Goal: Task Accomplishment & Management: Use online tool/utility

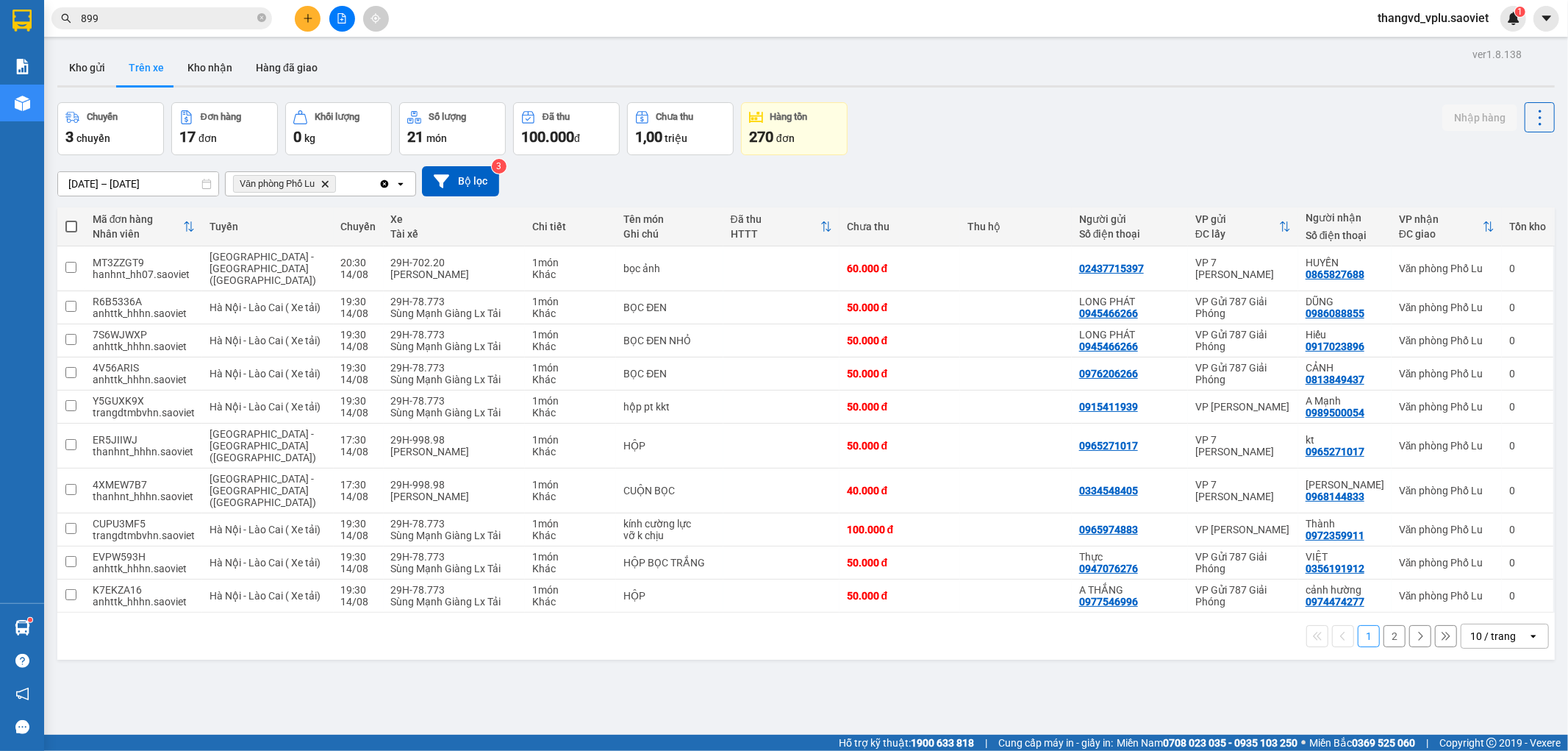
click at [1383, 625] on button "2" at bounding box center [1394, 636] width 22 height 22
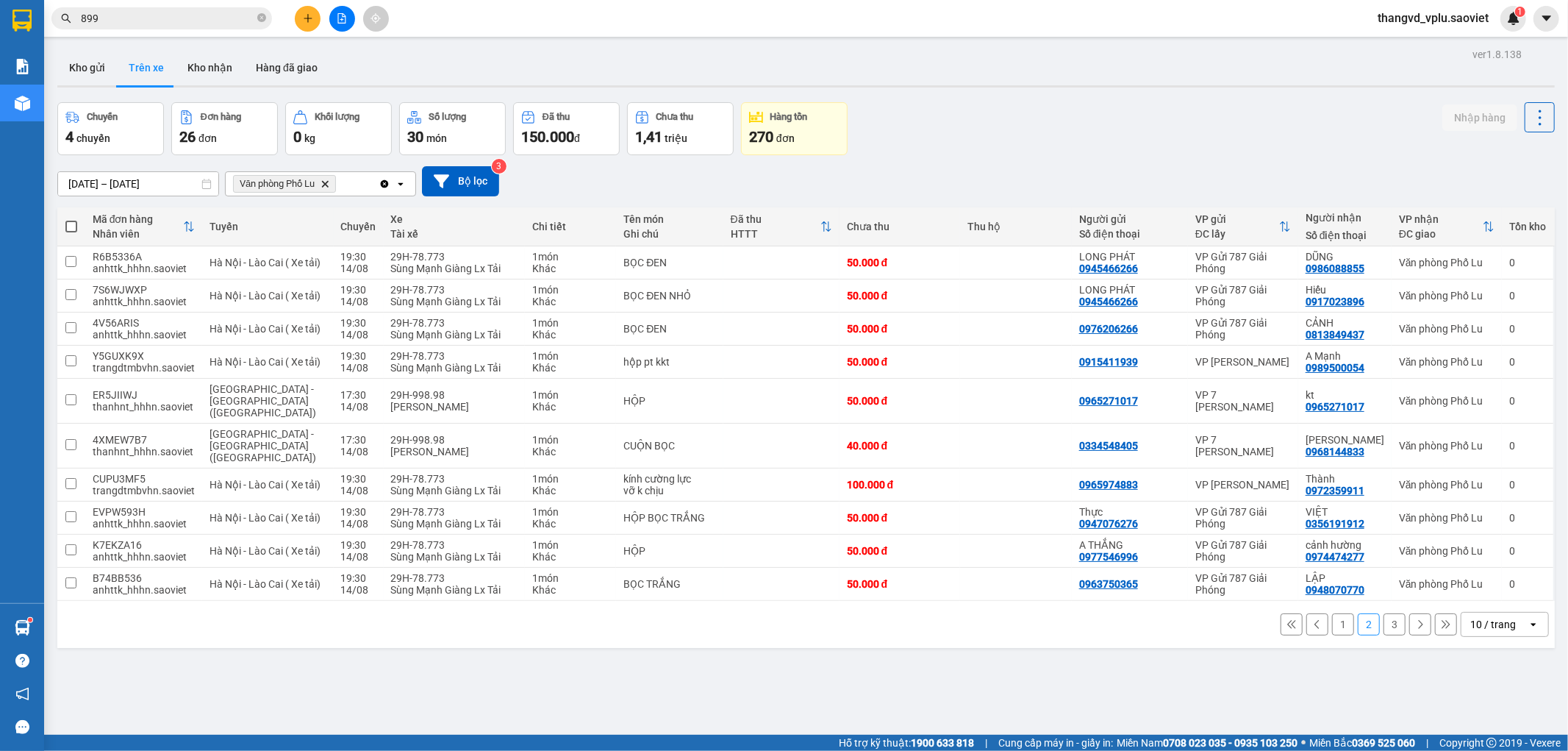
click at [1383, 614] on button "3" at bounding box center [1394, 624] width 22 height 22
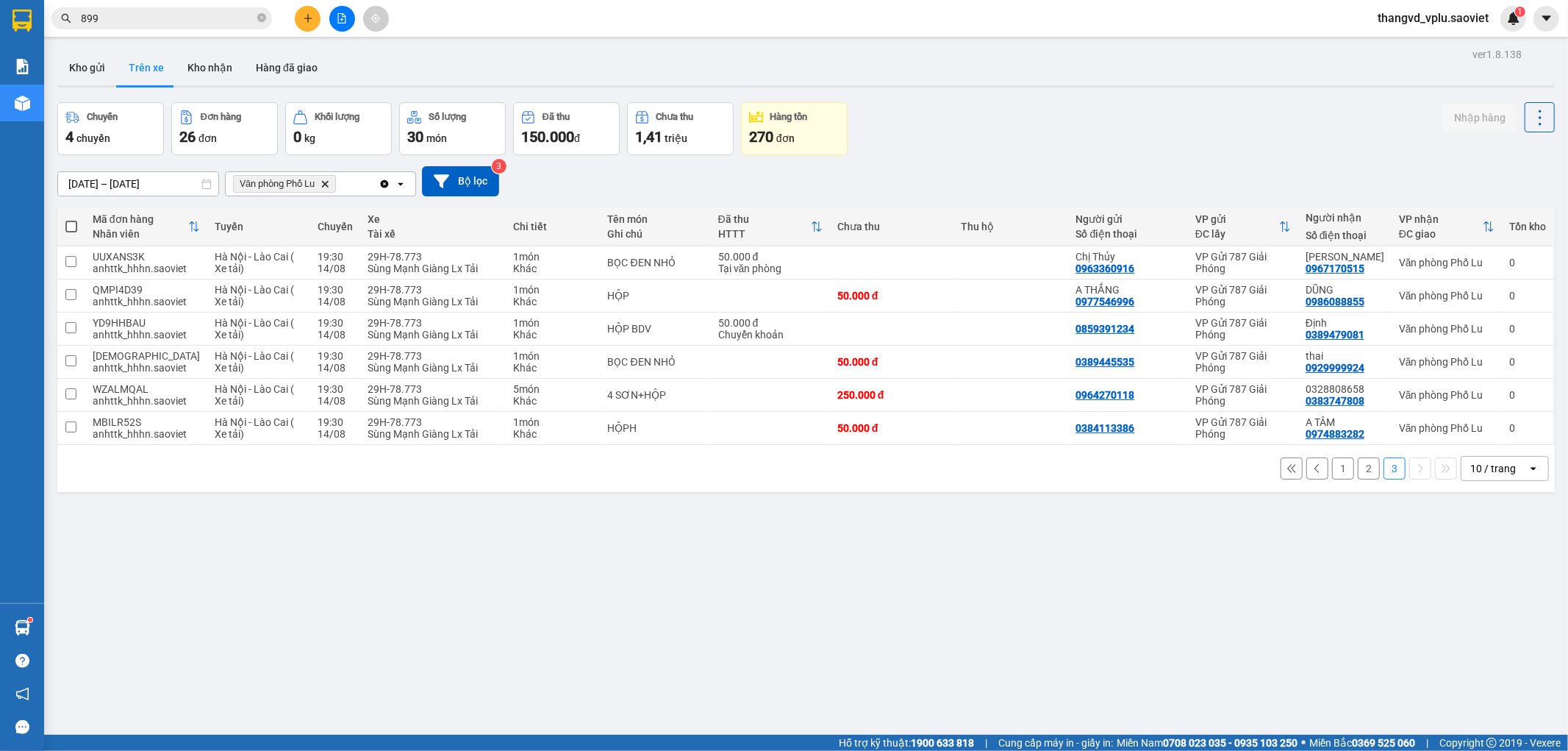
click at [1332, 472] on button "1" at bounding box center [1343, 468] width 22 height 22
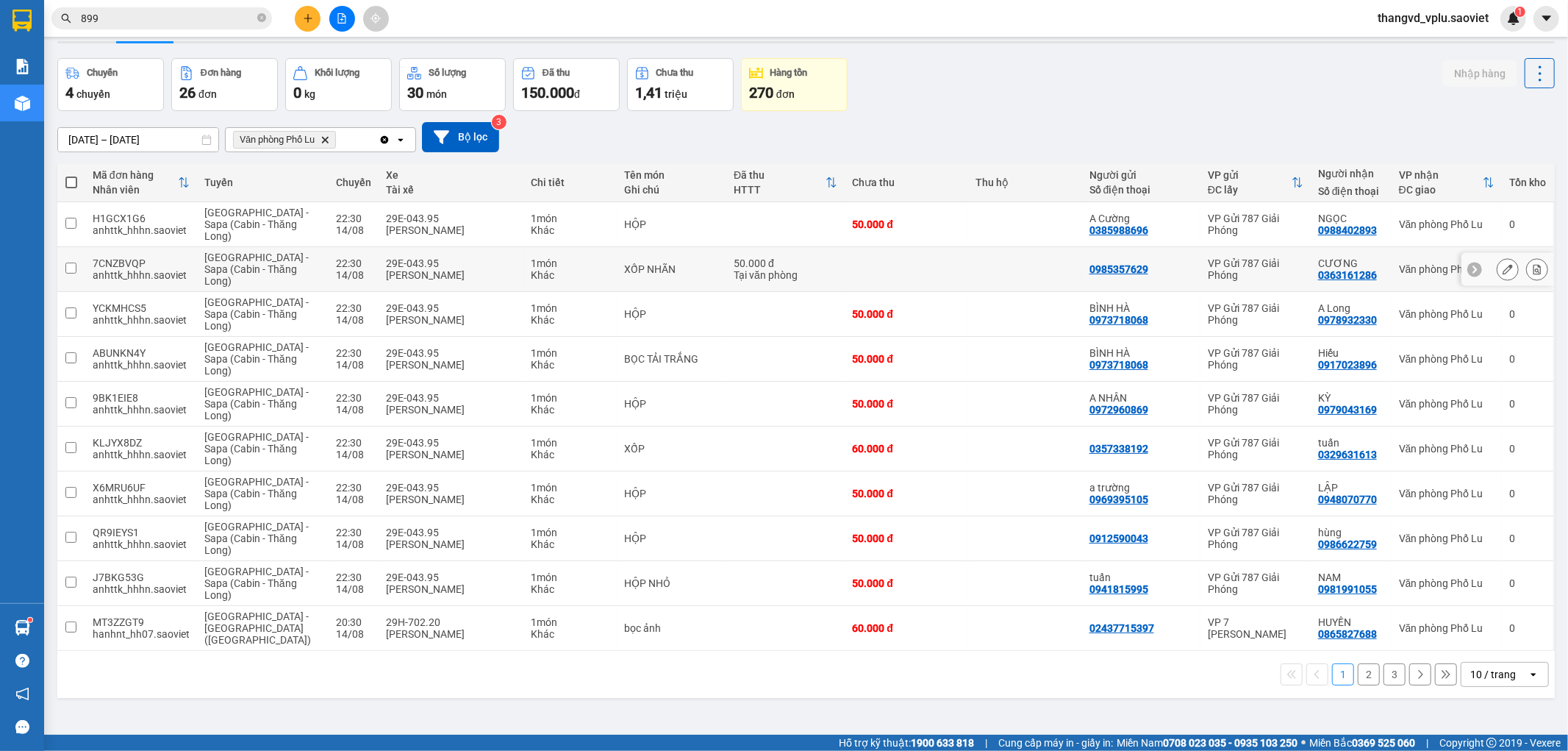
scroll to position [68, 0]
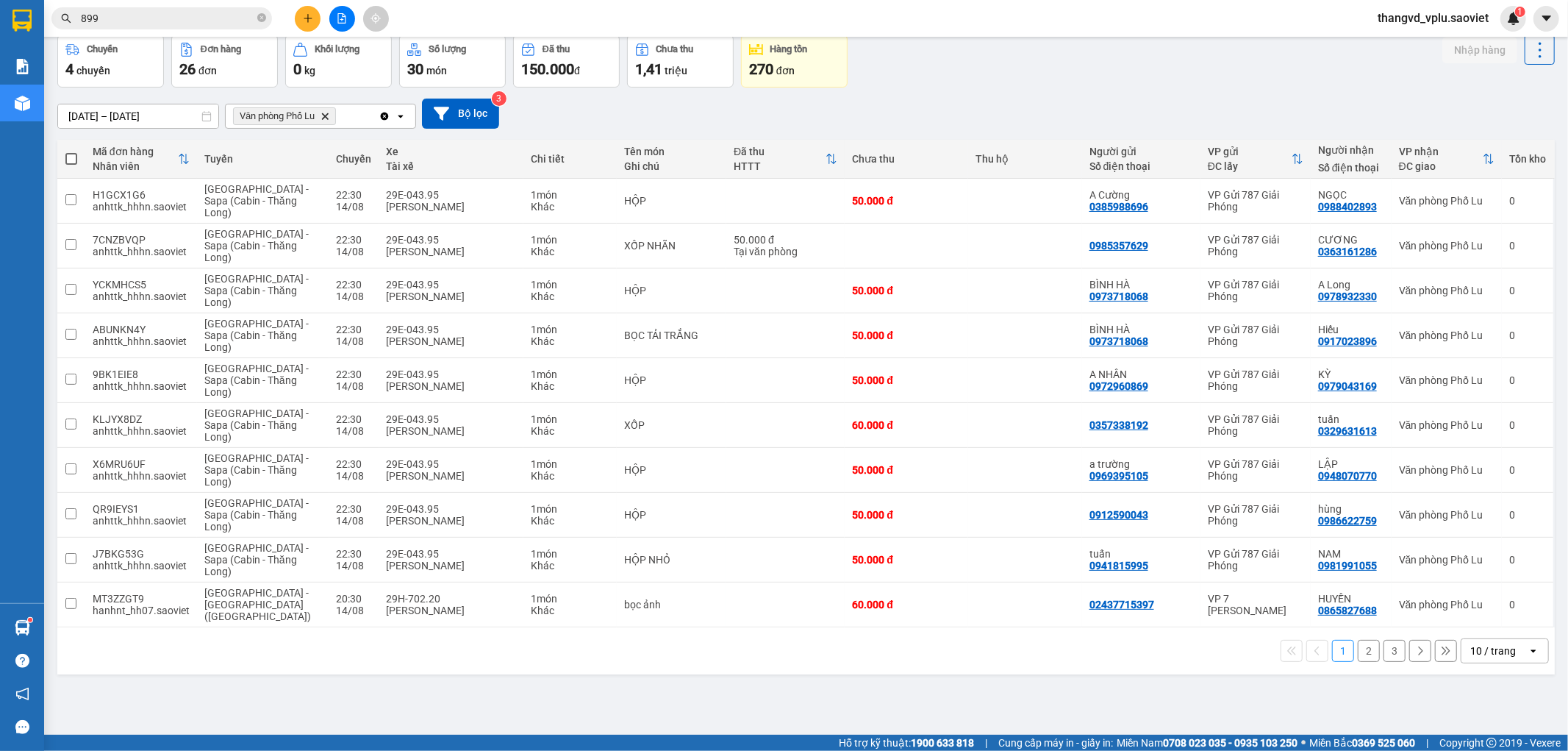
click at [1358, 643] on button "2" at bounding box center [1369, 650] width 22 height 22
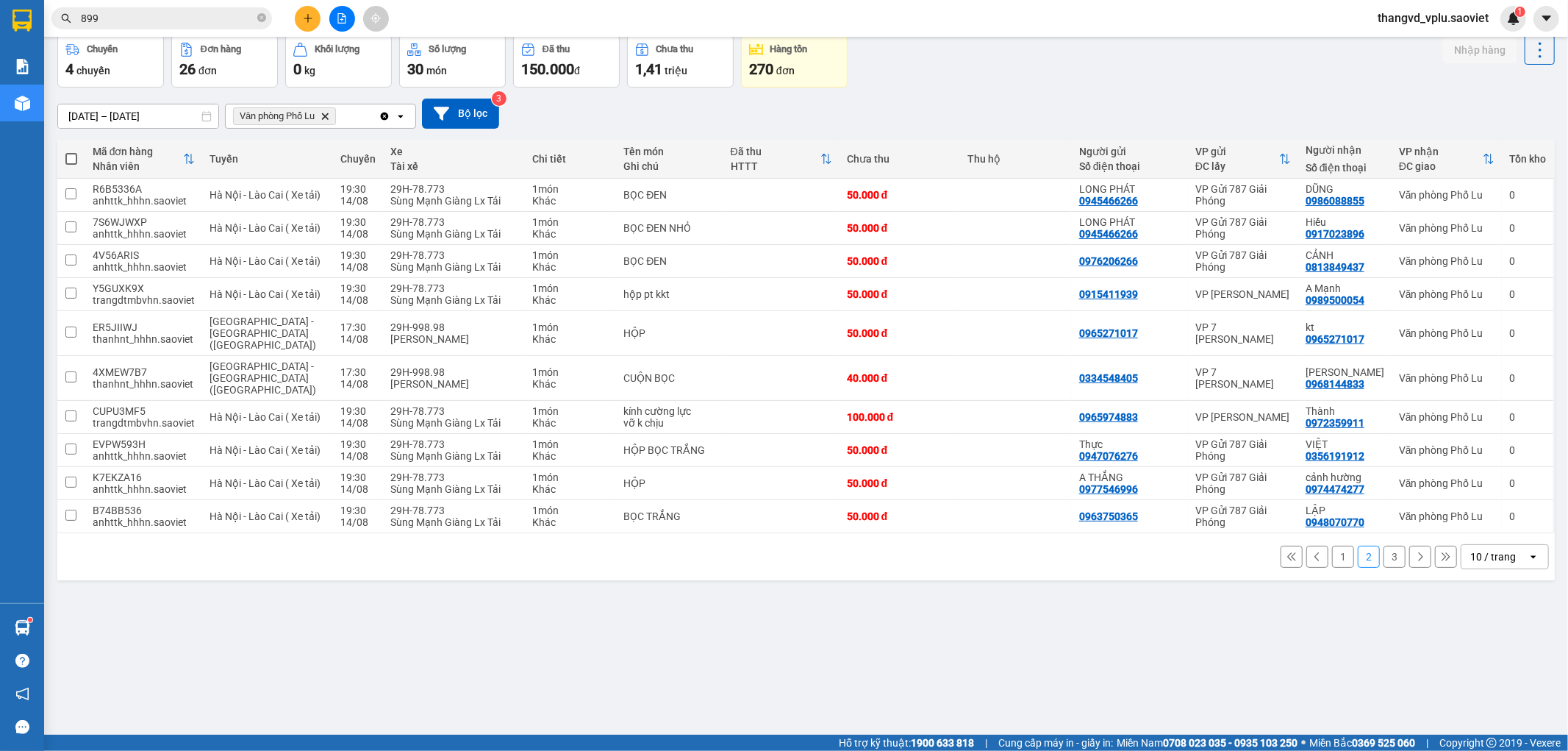
click at [1383, 546] on button "3" at bounding box center [1394, 556] width 22 height 22
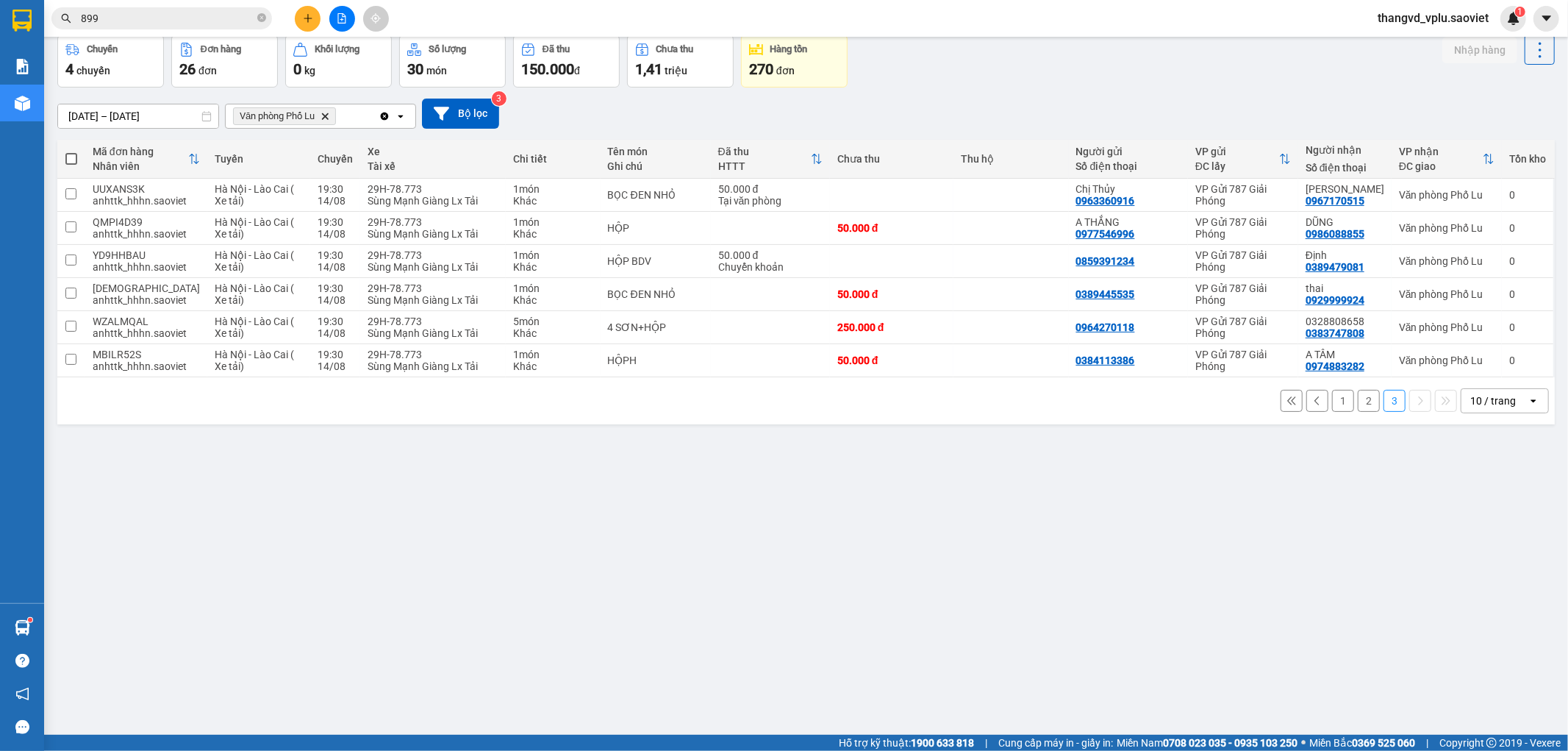
click at [1358, 403] on button "2" at bounding box center [1369, 401] width 22 height 22
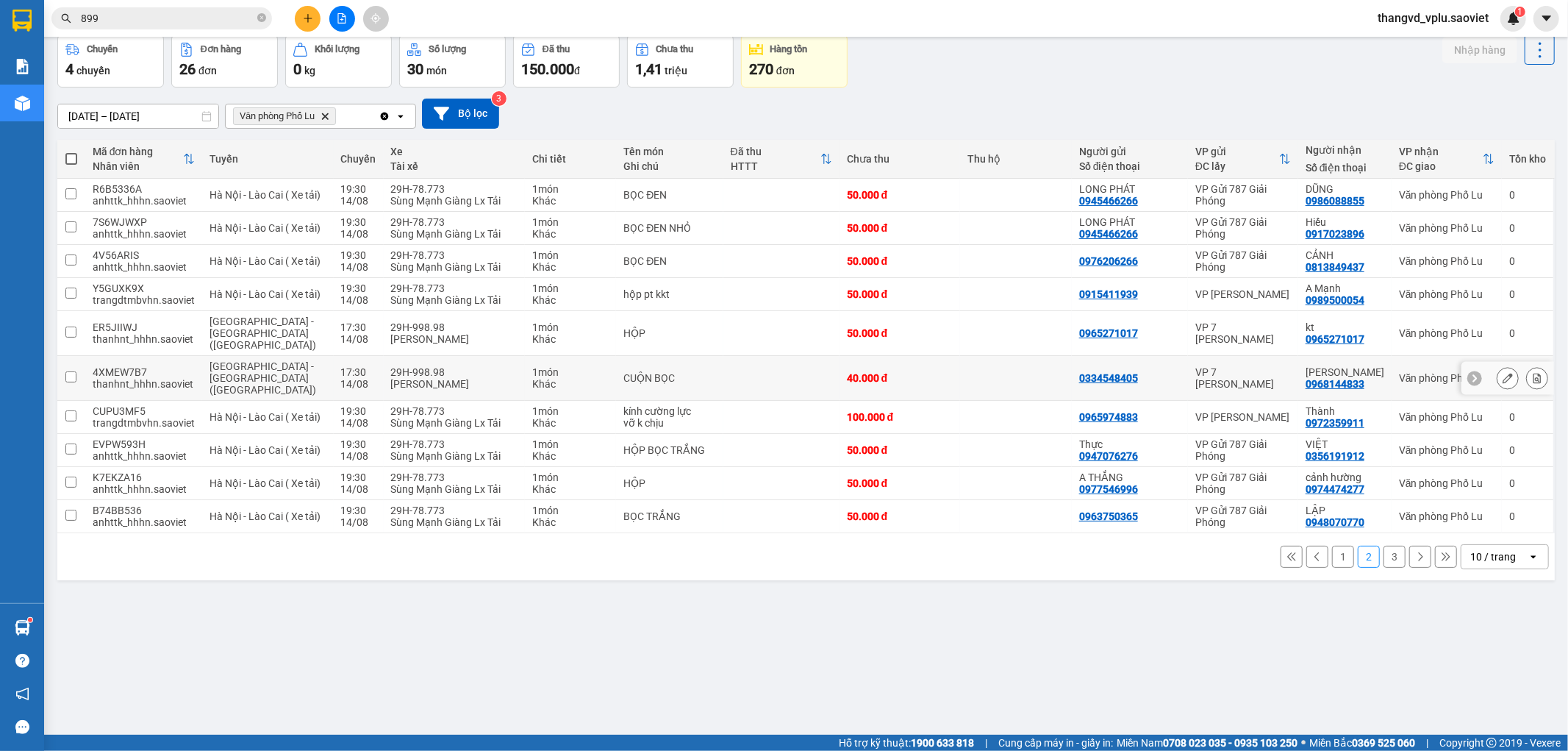
click at [414, 378] on div "[PERSON_NAME]" at bounding box center [455, 383] width 127 height 11
checkbox input "true"
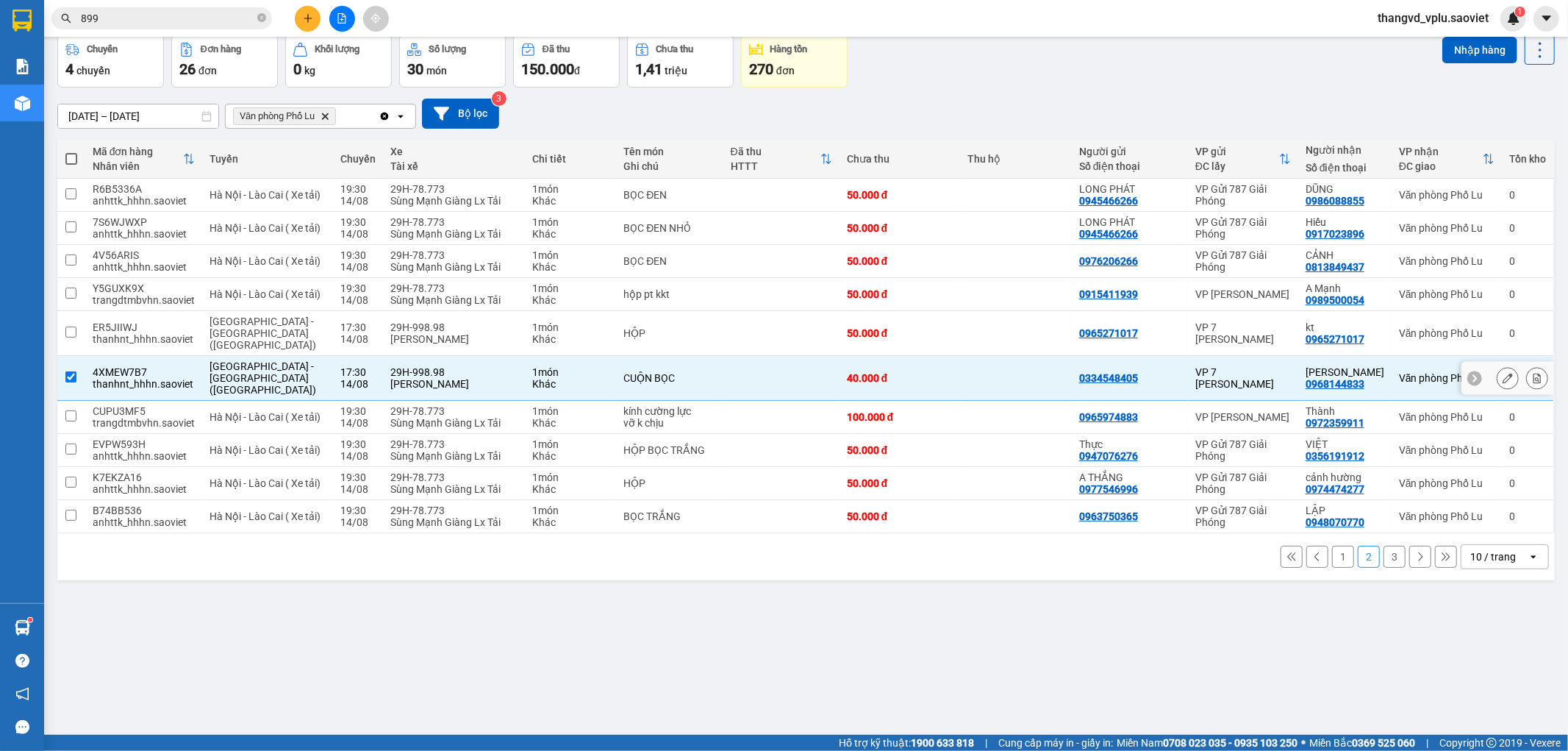
click at [420, 333] on div "[PERSON_NAME]" at bounding box center [455, 338] width 127 height 11
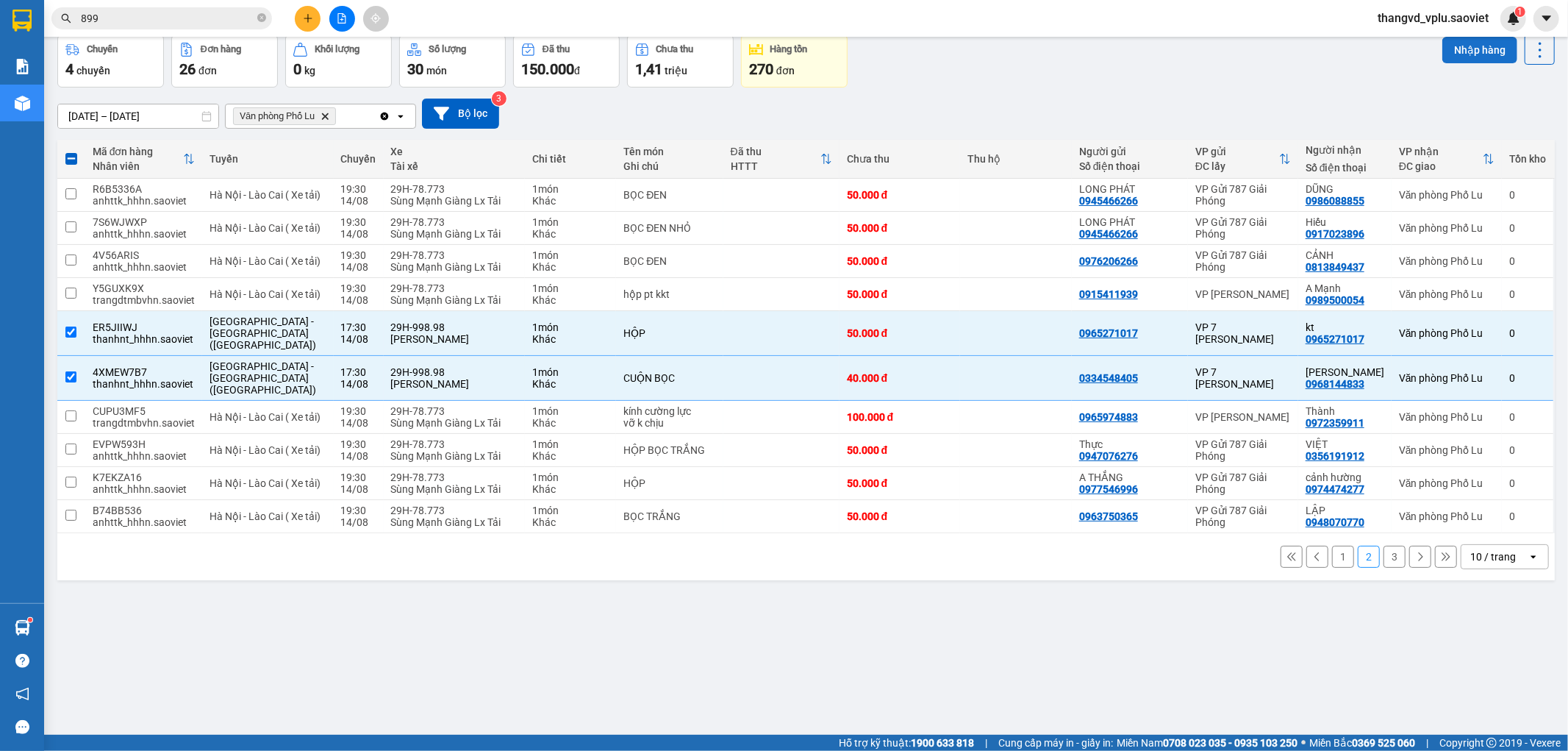
click at [1442, 56] on button "Nhập hàng" at bounding box center [1479, 50] width 75 height 27
checkbox input "false"
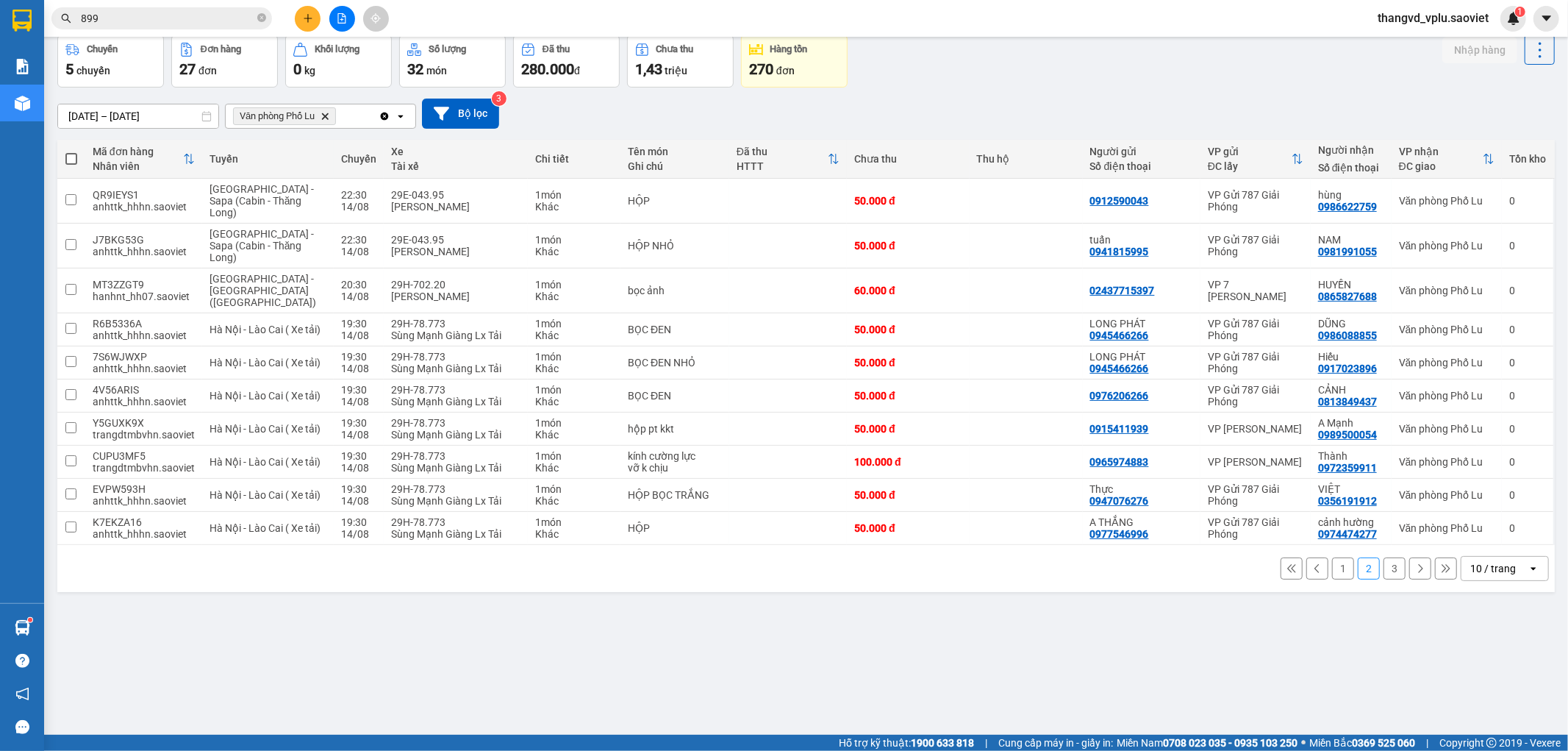
click at [1383, 559] on button "3" at bounding box center [1394, 568] width 22 height 22
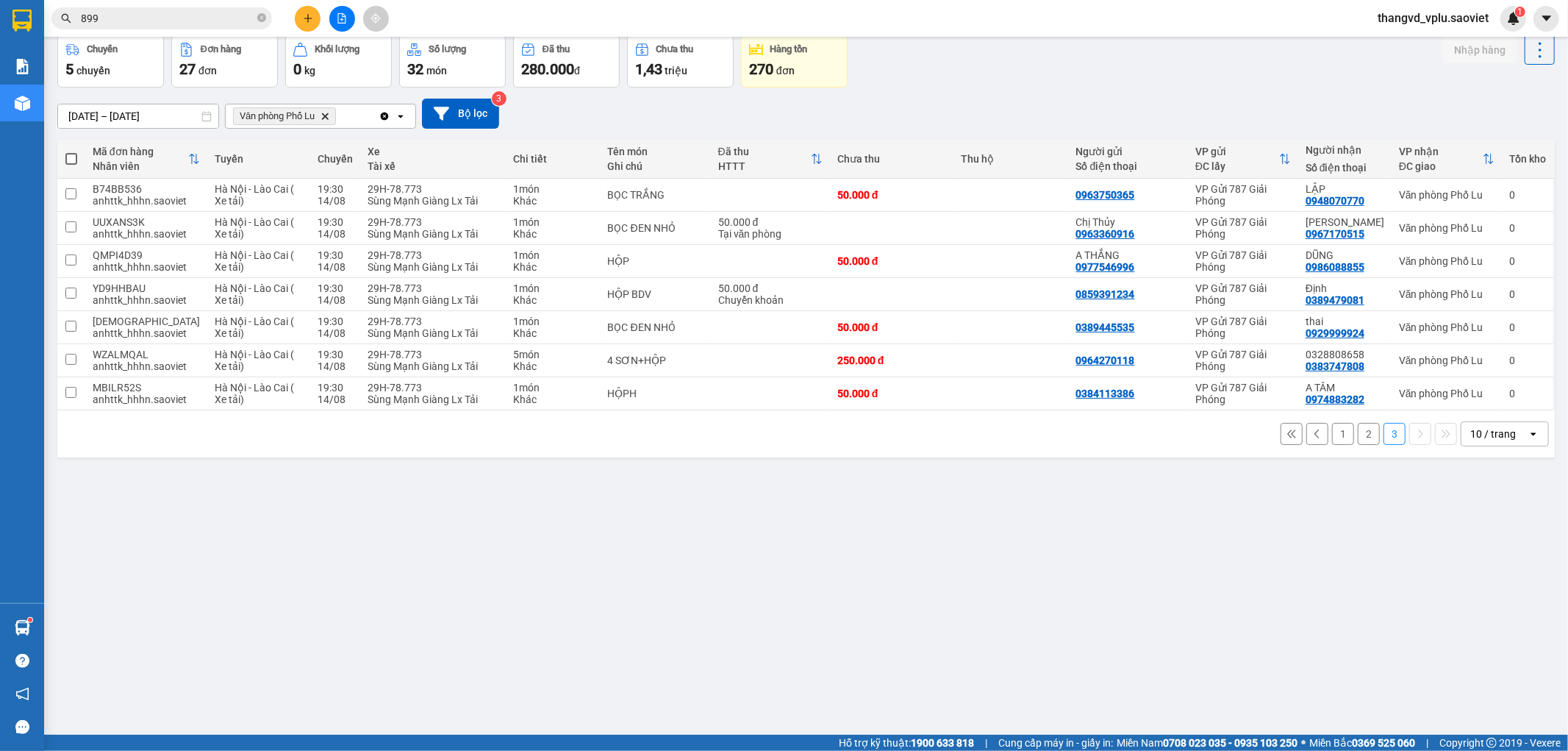
click at [1358, 435] on button "2" at bounding box center [1369, 434] width 22 height 22
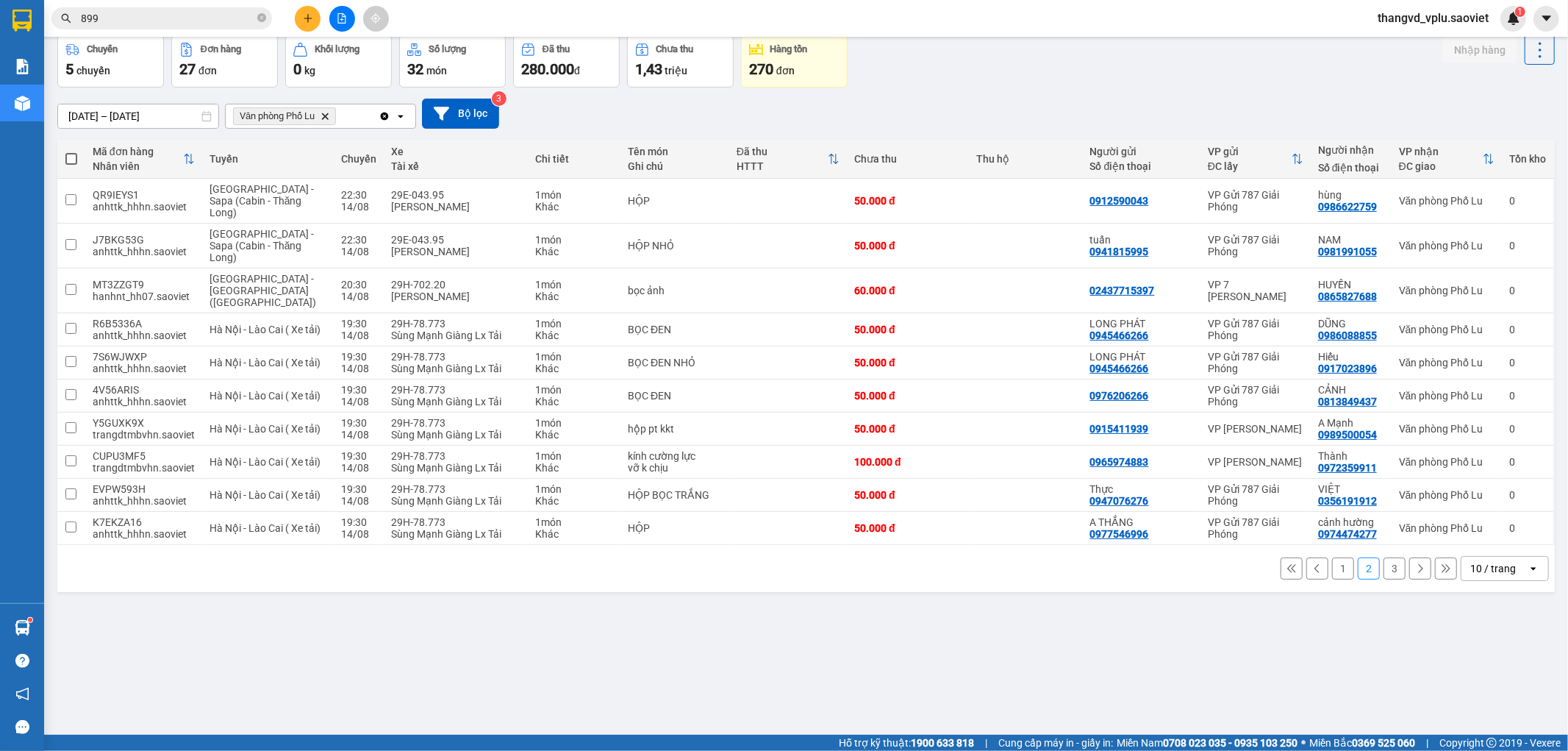
click at [1332, 563] on button "1" at bounding box center [1343, 568] width 22 height 22
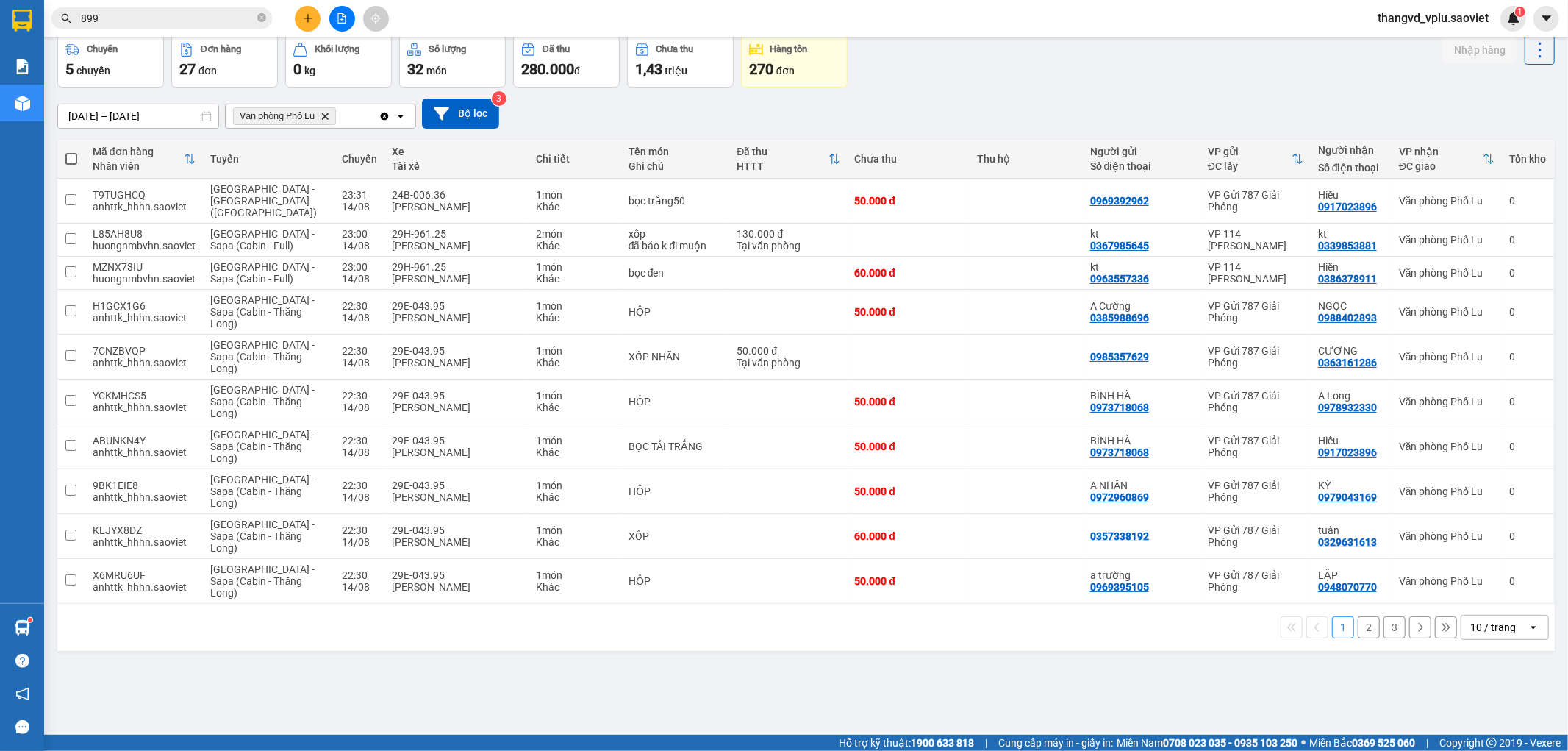
click at [1358, 617] on button "2" at bounding box center [1369, 627] width 22 height 22
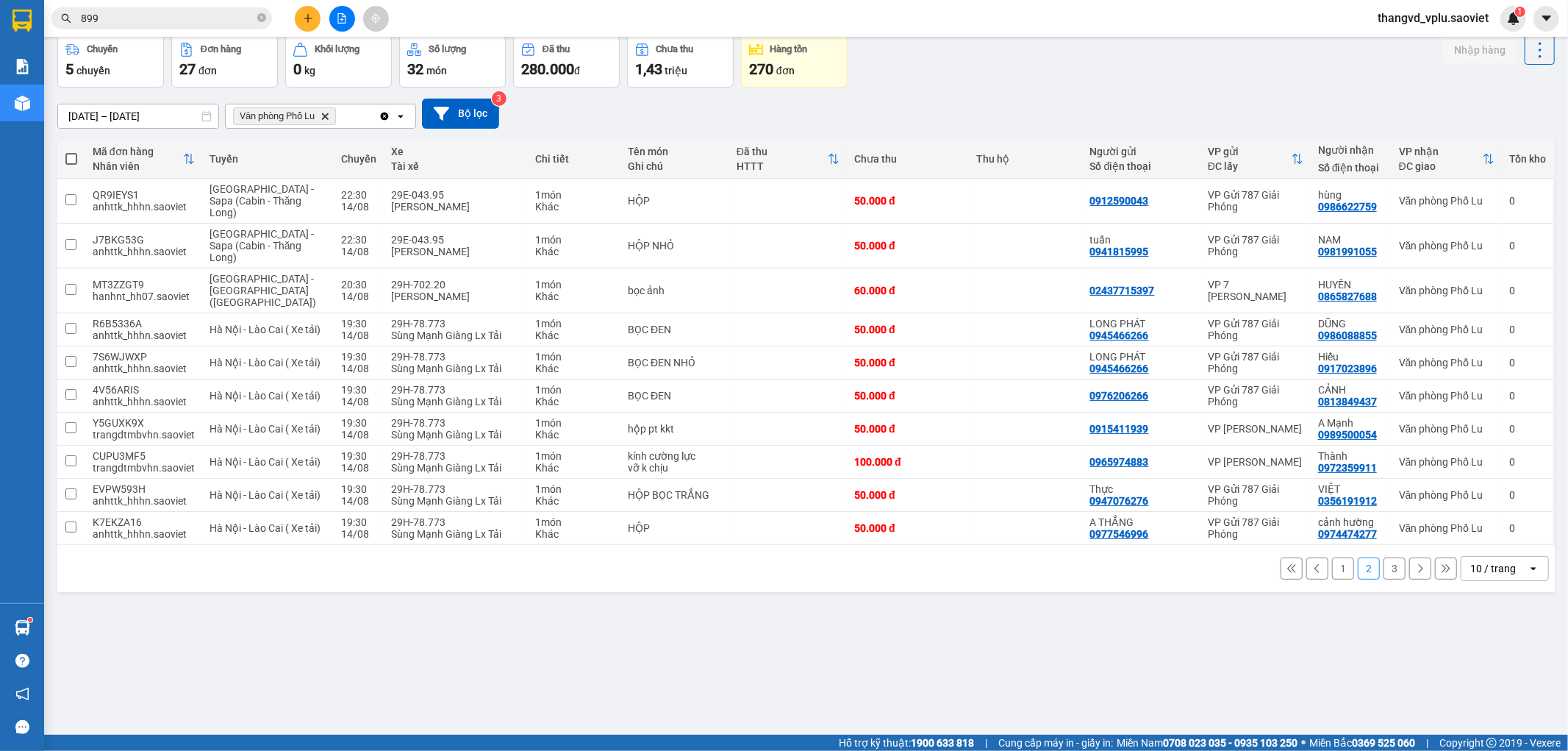
click at [1383, 560] on button "3" at bounding box center [1394, 568] width 22 height 22
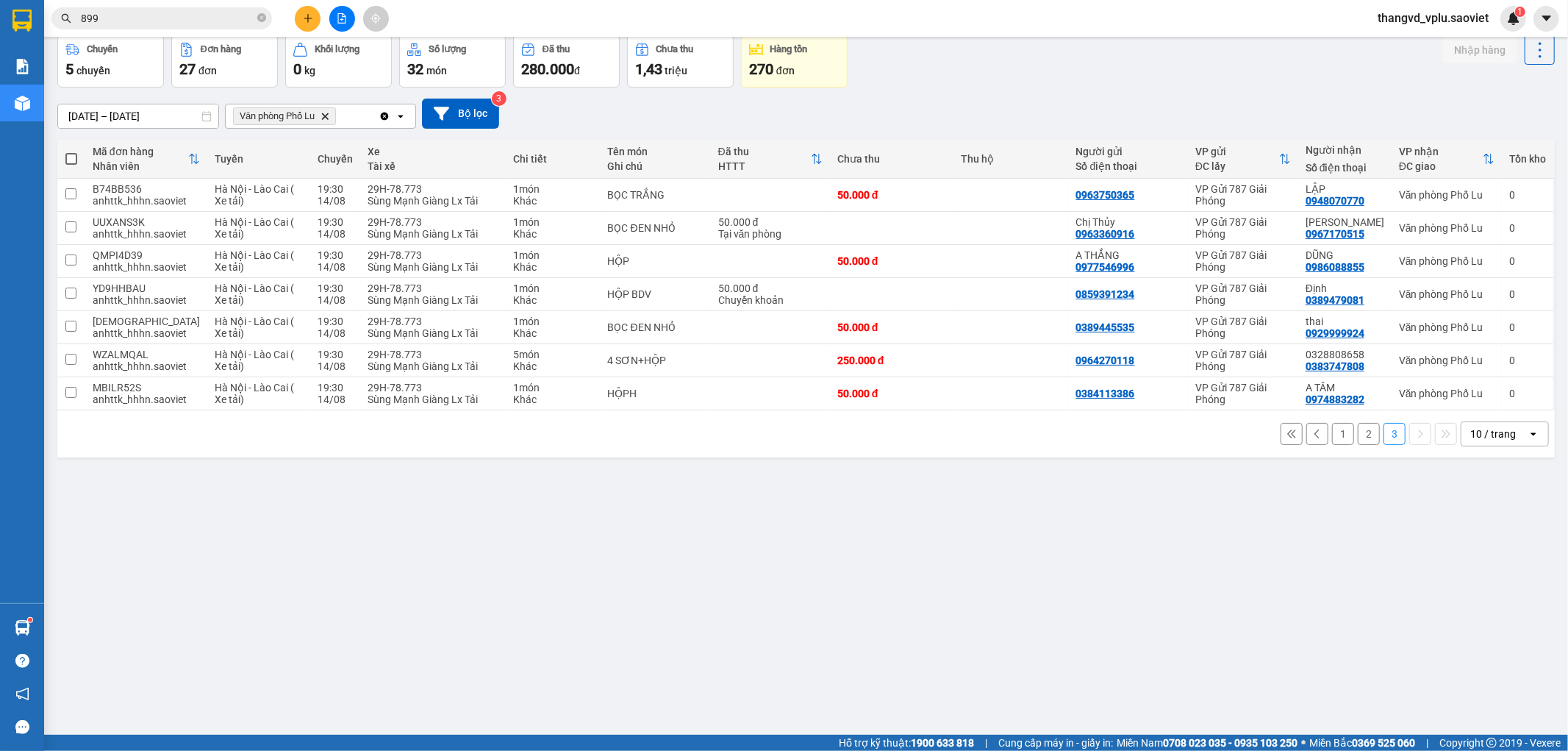
click at [1335, 437] on button "1" at bounding box center [1343, 434] width 22 height 22
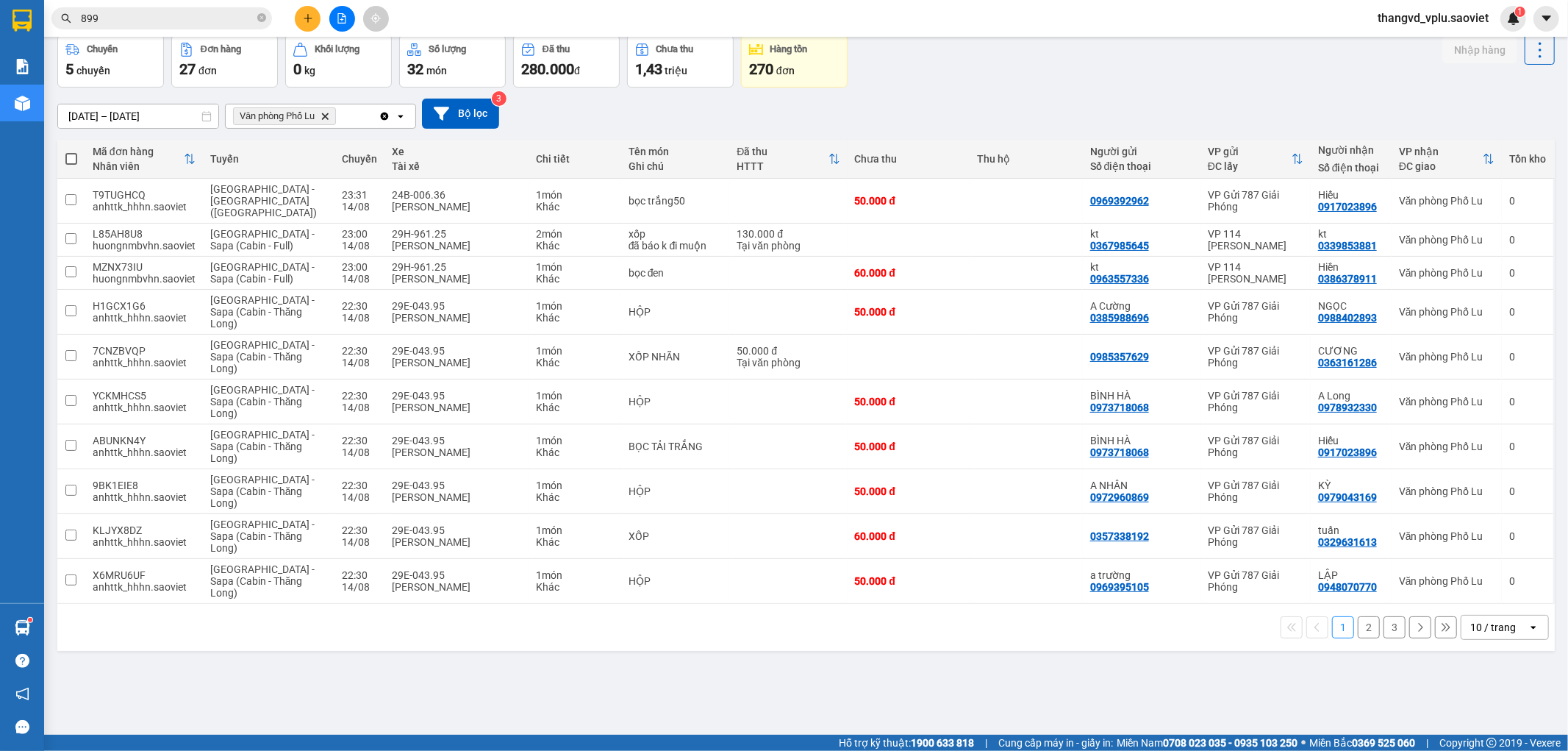
click at [1361, 620] on button "2" at bounding box center [1369, 627] width 22 height 22
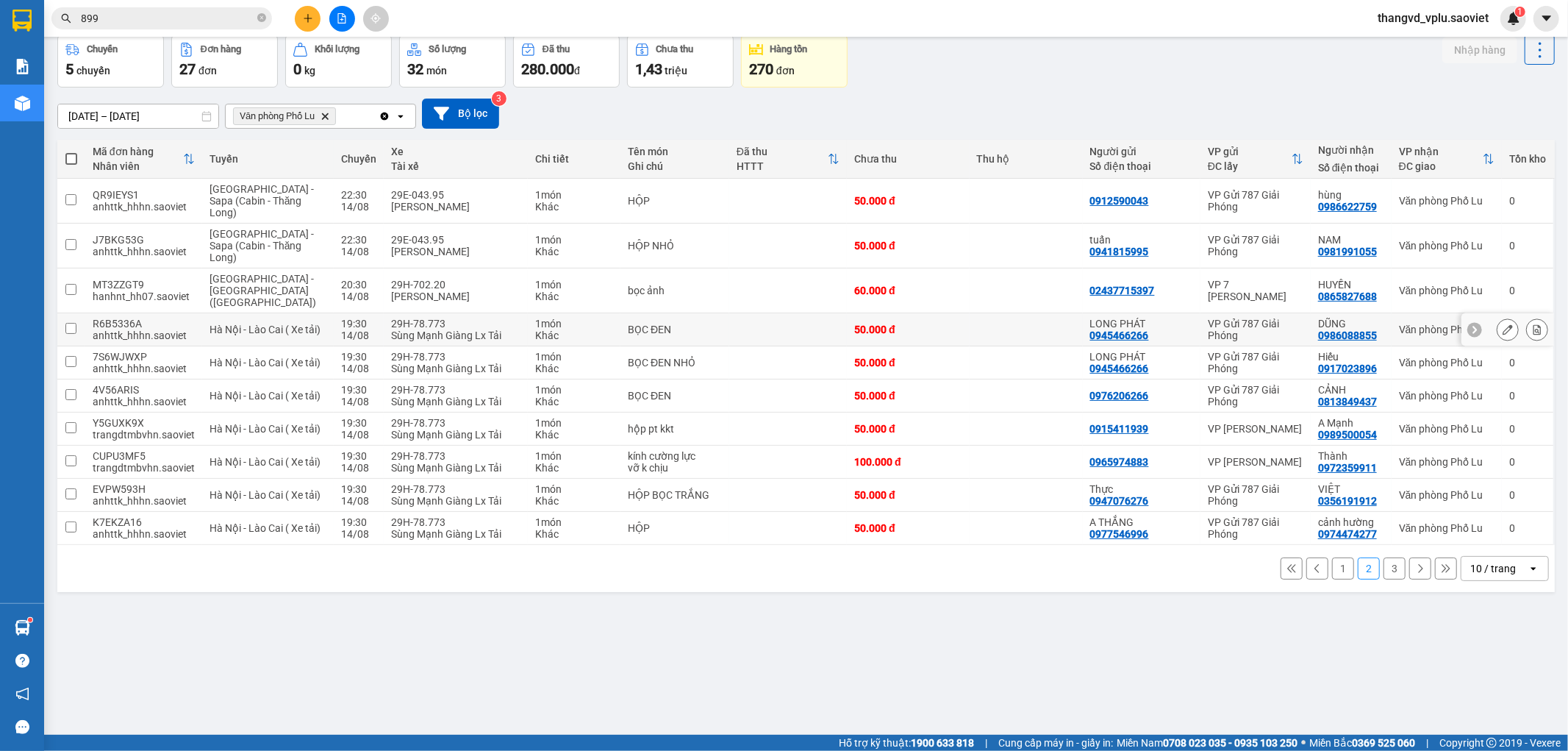
click at [398, 317] on div "29H-78.773" at bounding box center [456, 323] width 130 height 11
checkbox input "true"
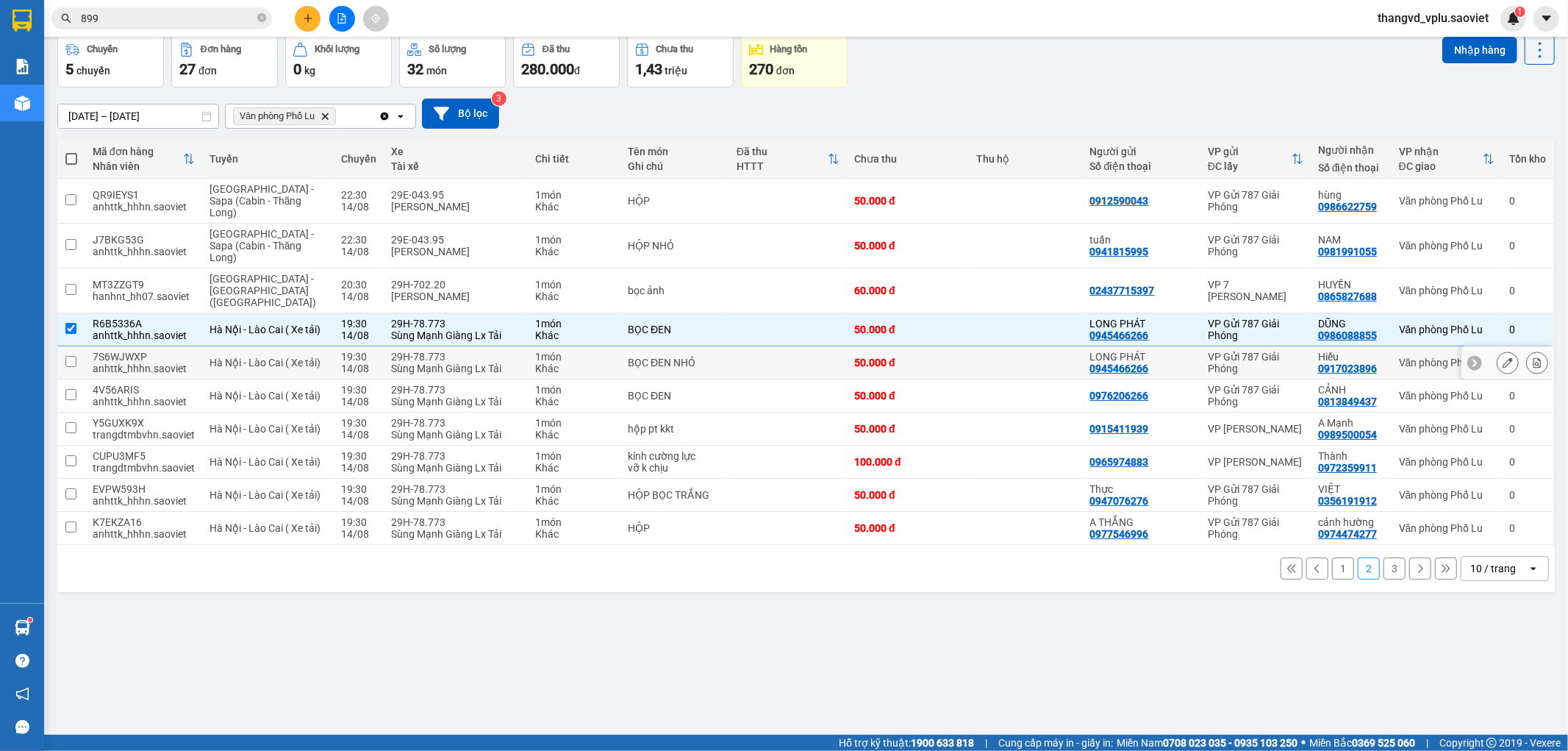
click at [409, 351] on div "29H-78.773" at bounding box center [456, 356] width 130 height 11
checkbox input "true"
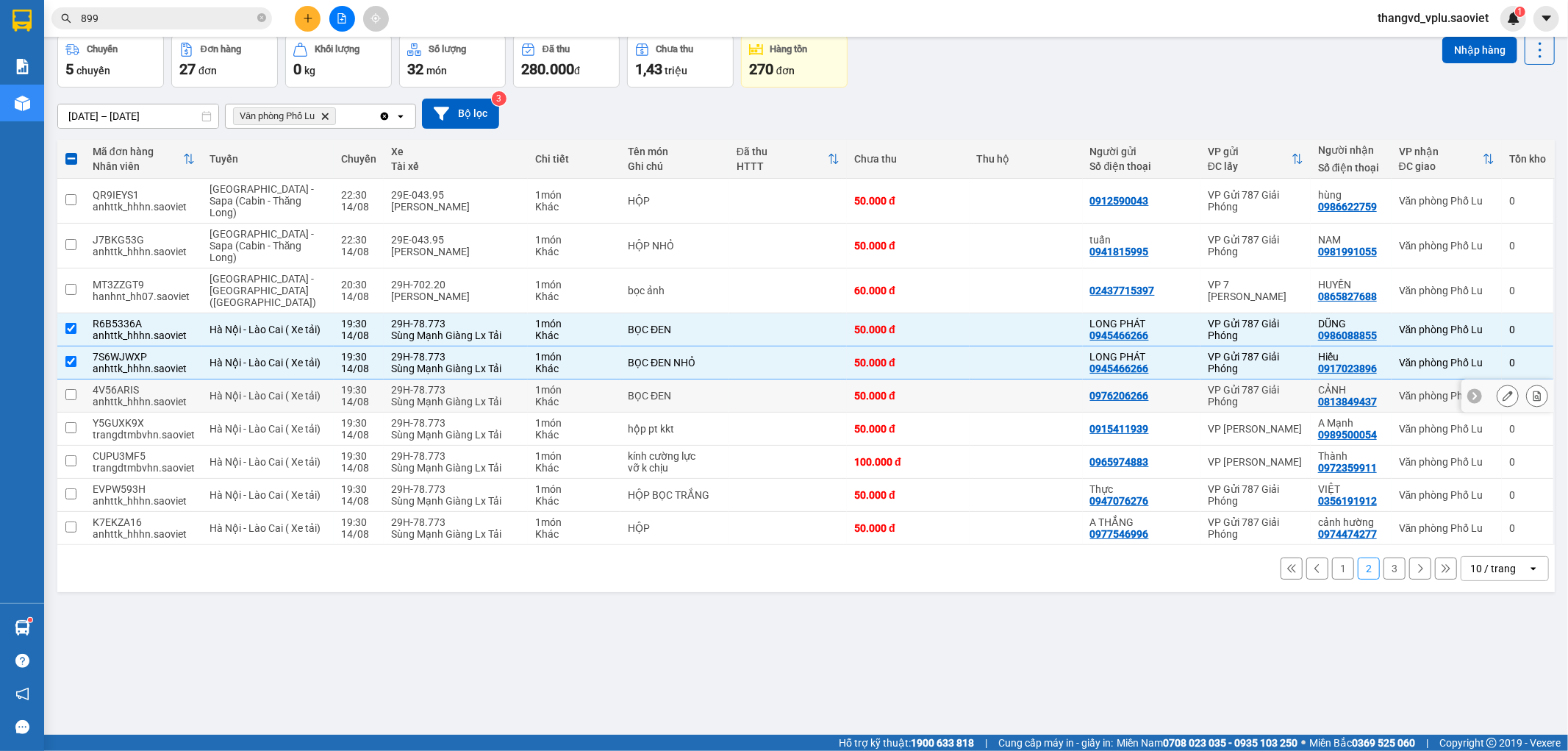
click at [414, 384] on div "29H-78.773" at bounding box center [456, 389] width 130 height 11
checkbox input "true"
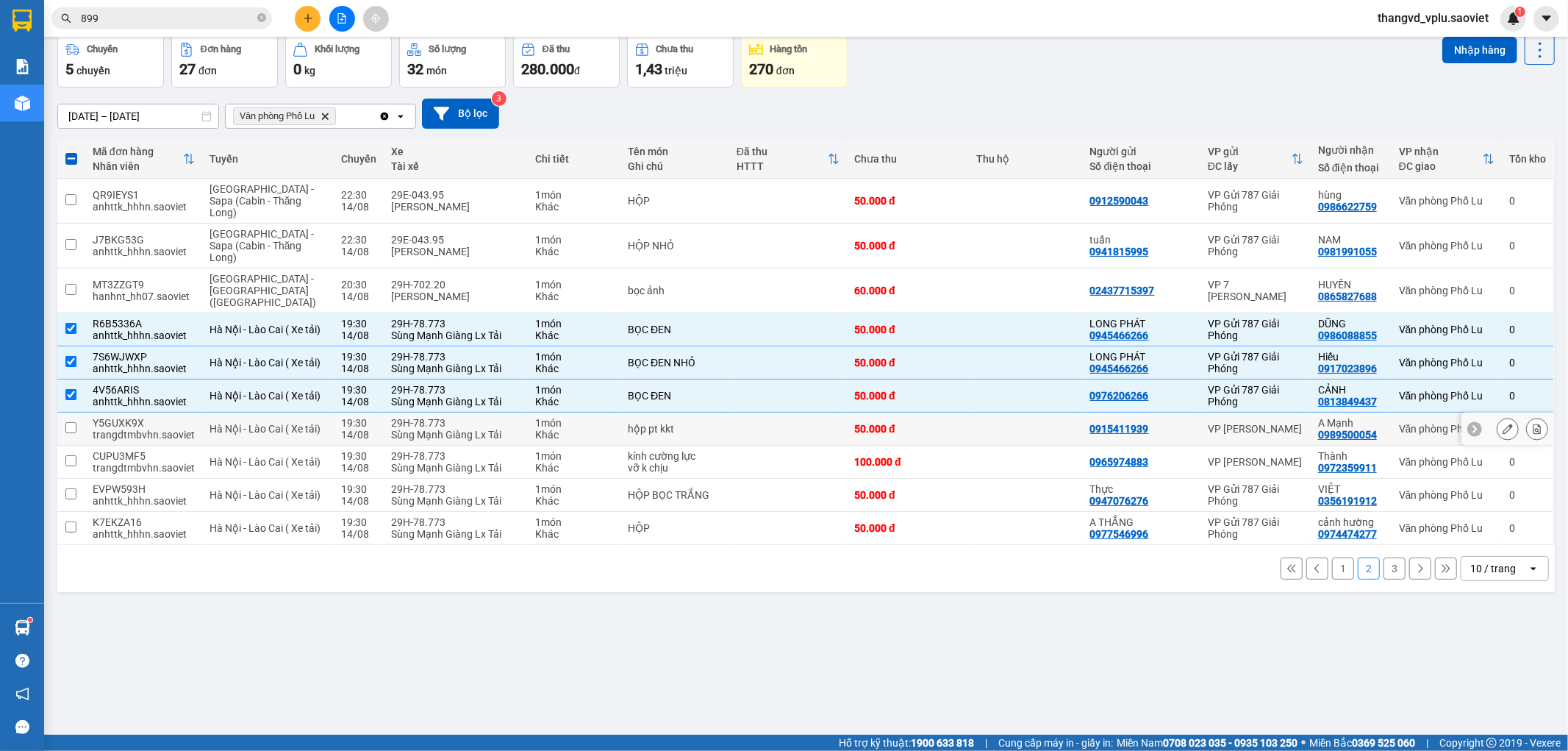
click at [425, 429] on div "Sùng Mạnh Giàng Lx Tải" at bounding box center [456, 434] width 130 height 11
checkbox input "true"
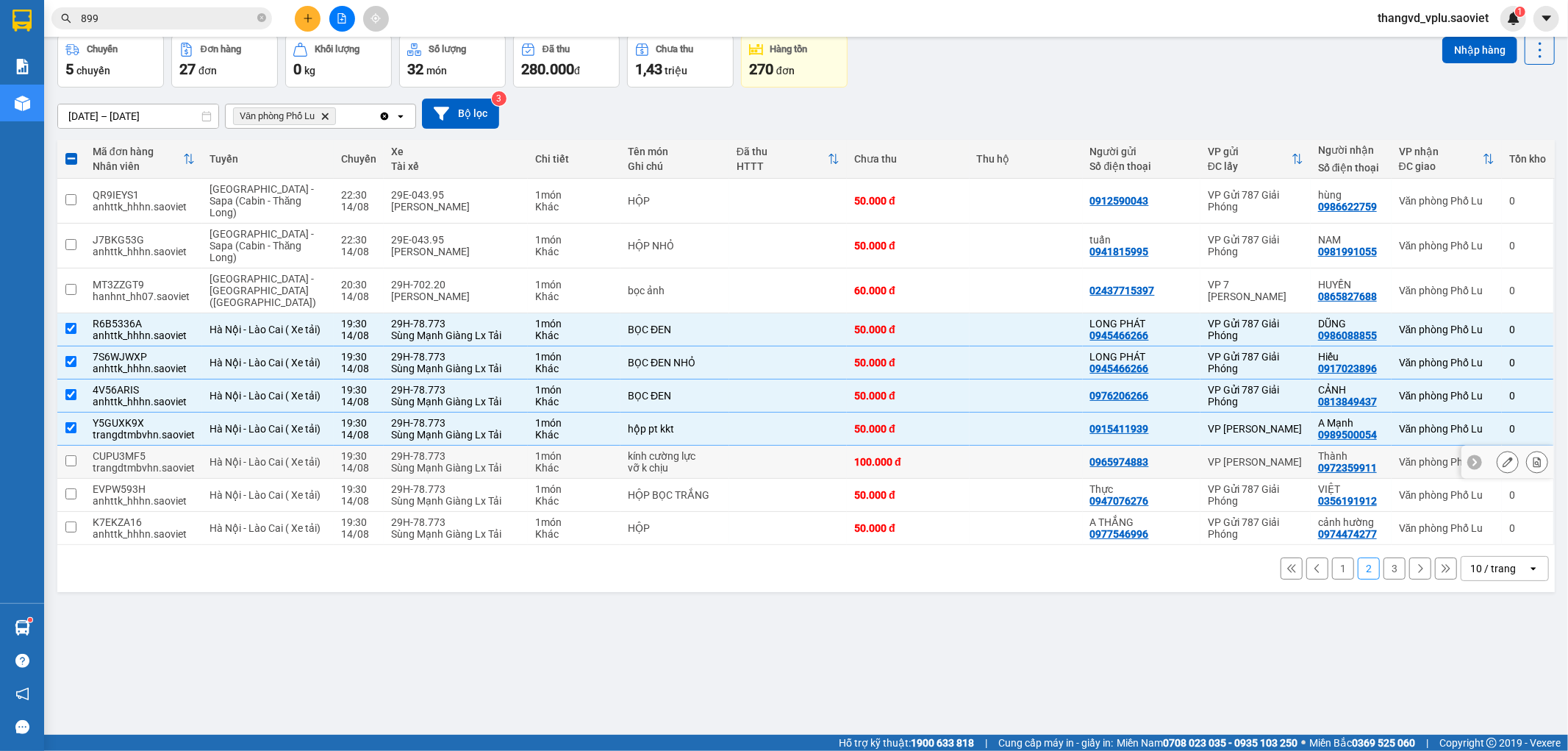
click at [427, 462] on div "Sùng Mạnh Giàng Lx Tải" at bounding box center [456, 467] width 130 height 11
checkbox input "true"
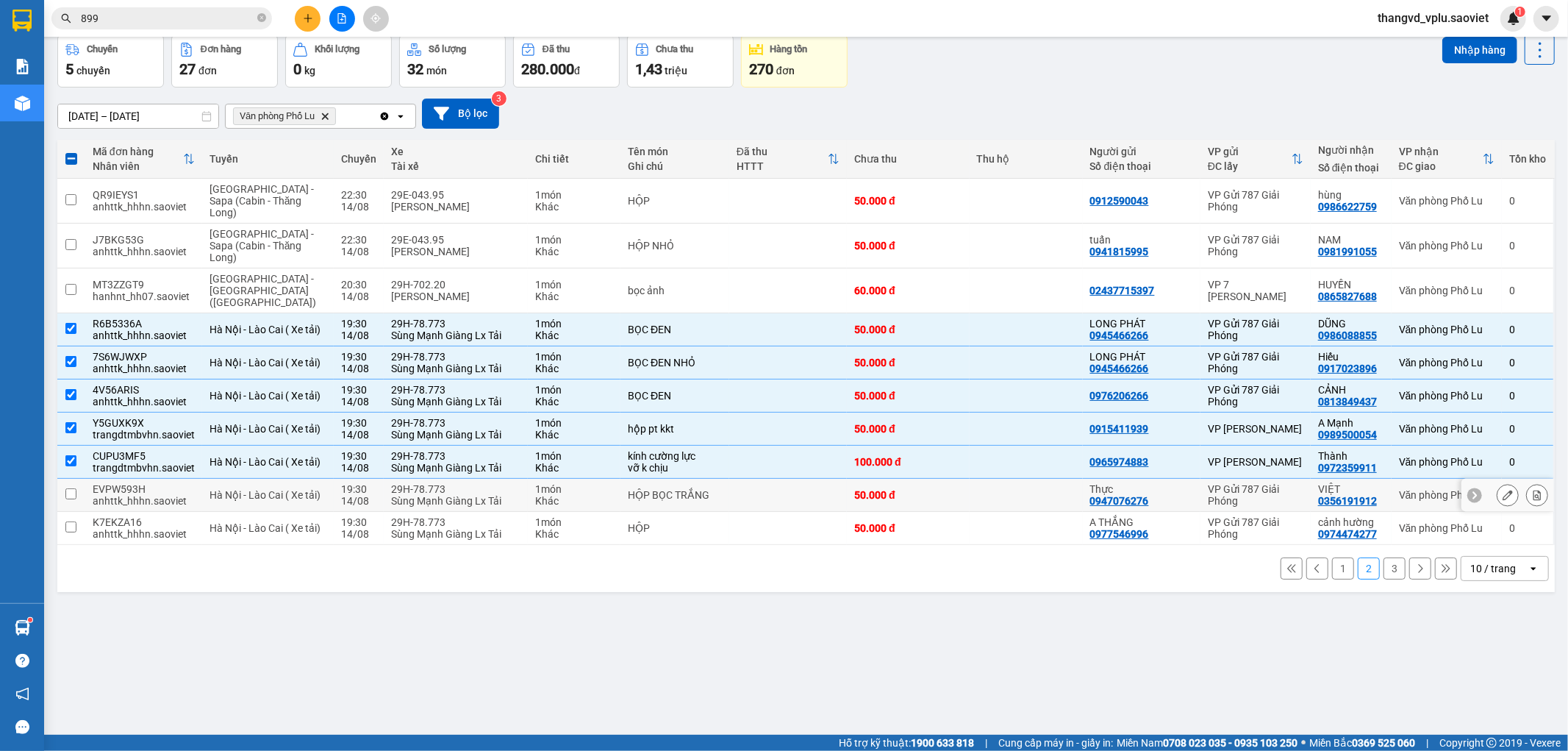
click at [427, 495] on div "Sùng Mạnh Giàng Lx Tải" at bounding box center [456, 500] width 130 height 11
checkbox input "true"
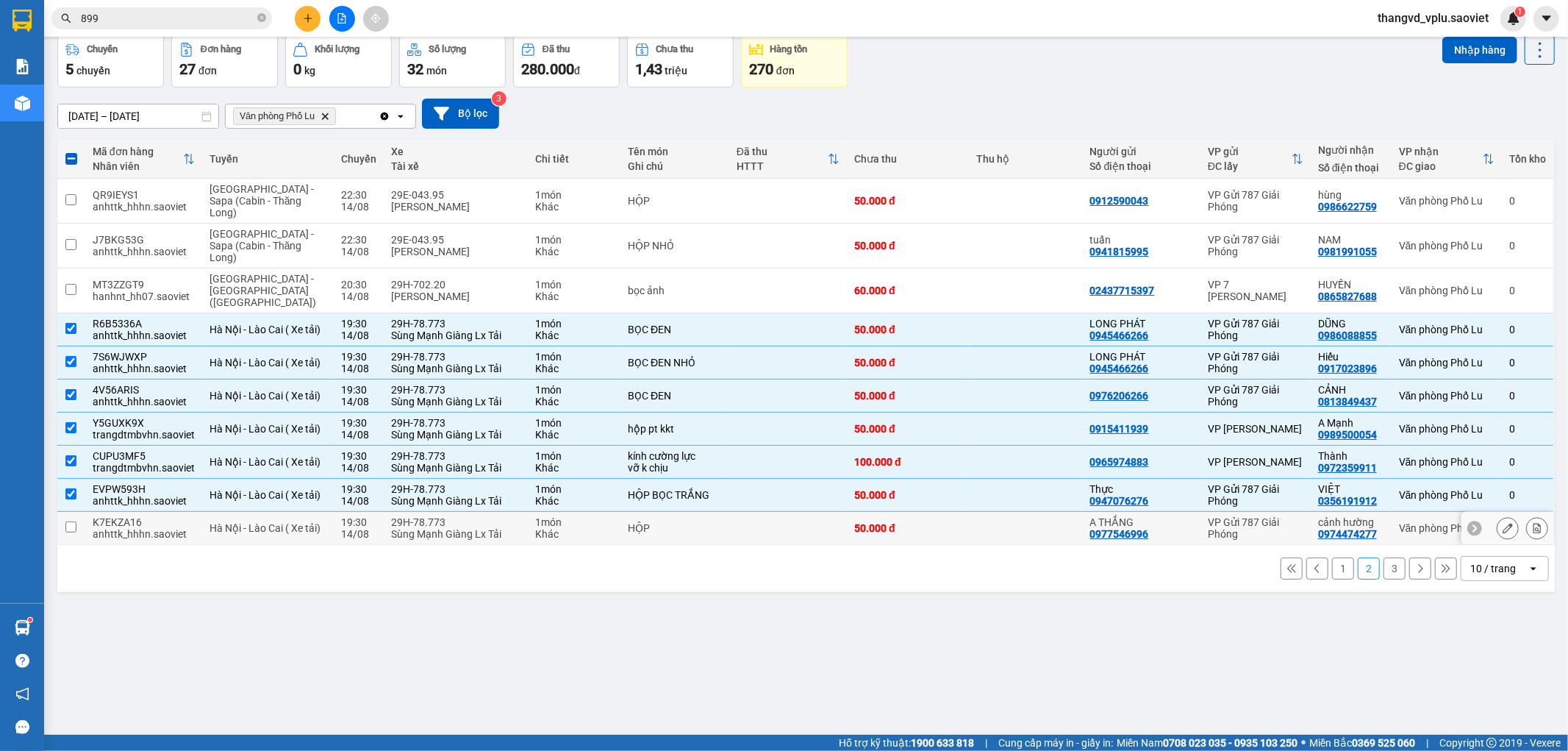
click at [427, 516] on div "29H-78.773" at bounding box center [456, 521] width 130 height 11
checkbox input "true"
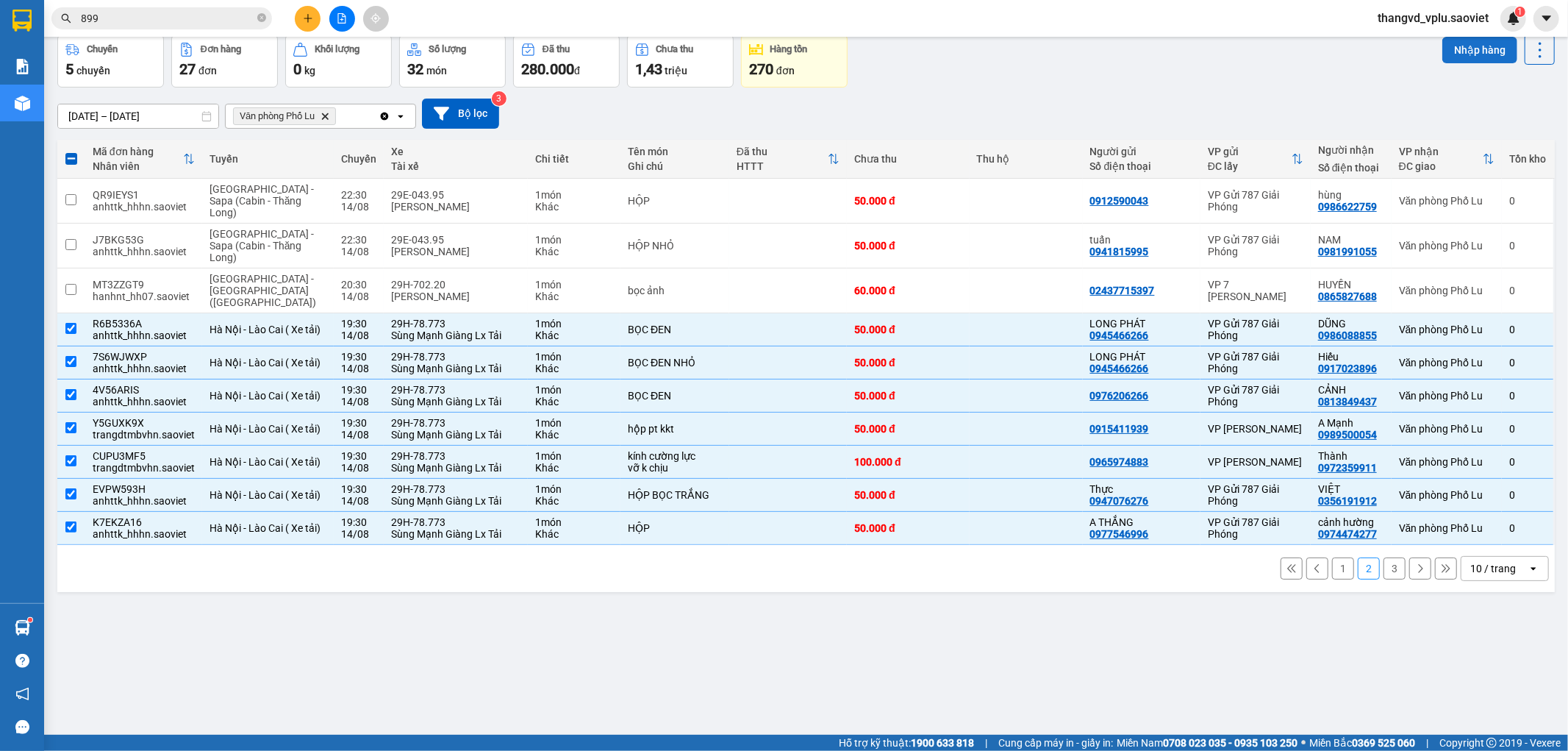
click at [1442, 53] on button "Nhập hàng" at bounding box center [1479, 50] width 75 height 27
checkbox input "false"
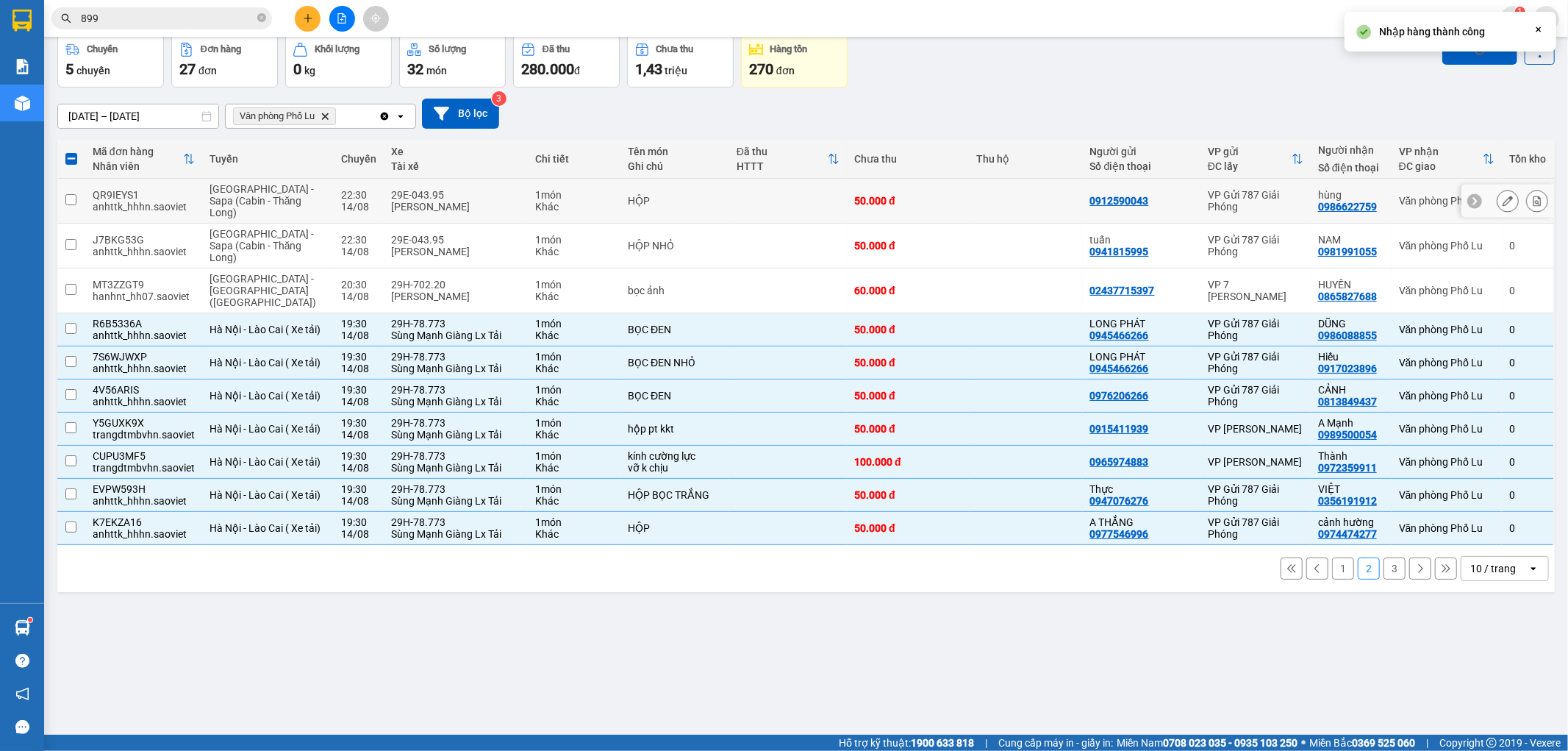
checkbox input "false"
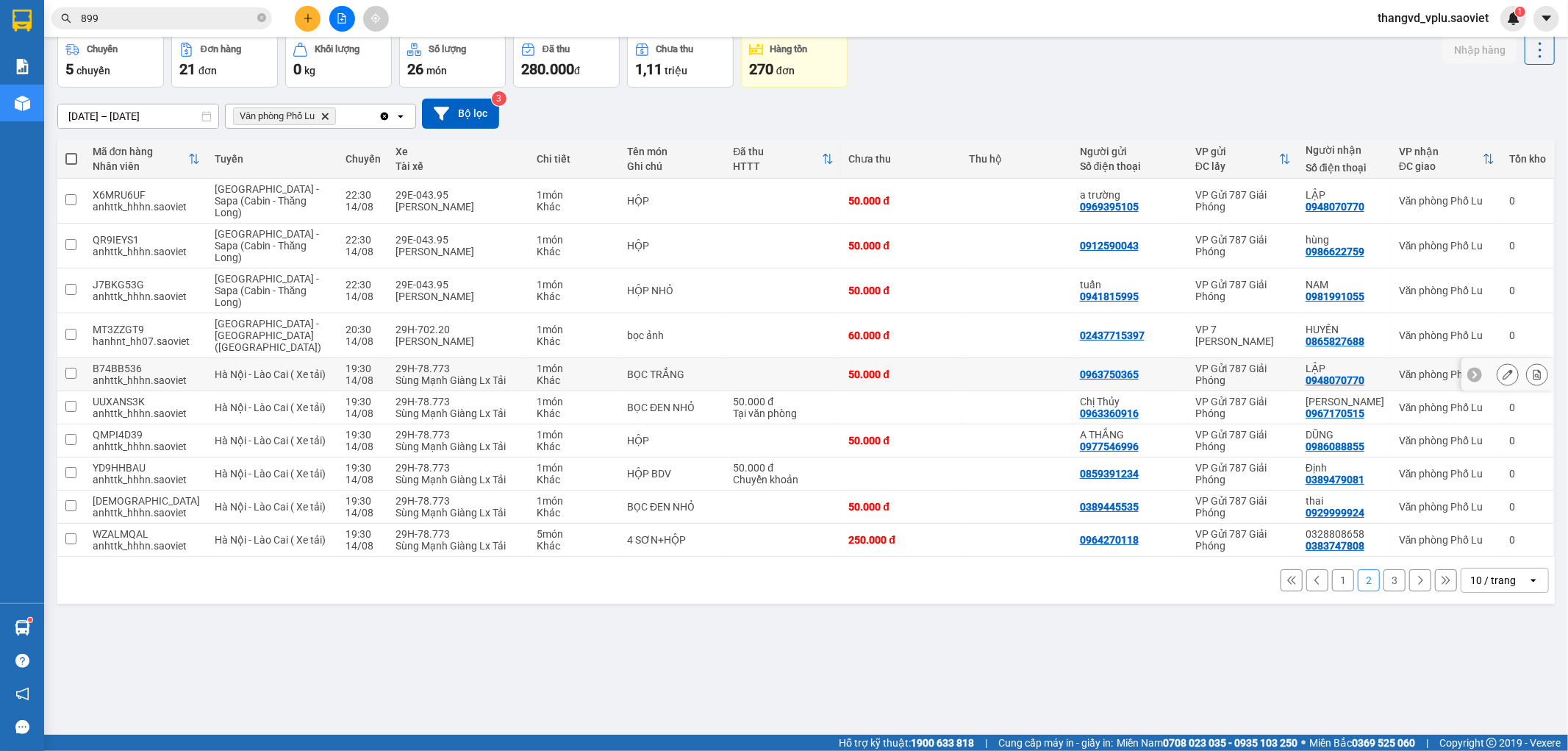
click at [407, 374] on div "Sùng Mạnh Giàng Lx Tải" at bounding box center [459, 379] width 127 height 11
checkbox input "true"
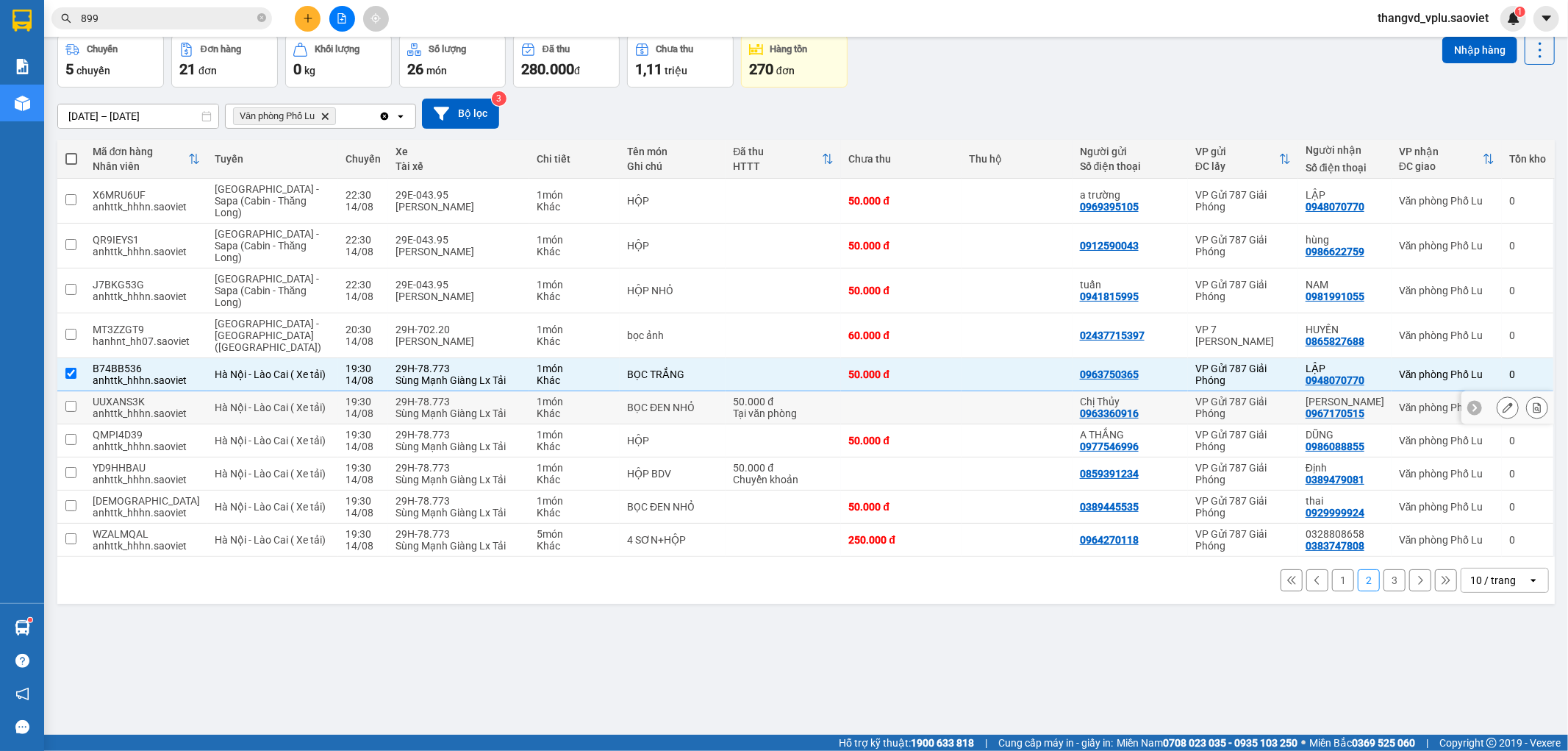
click at [414, 395] on div "29H-78.773" at bounding box center [459, 401] width 127 height 11
checkbox input "true"
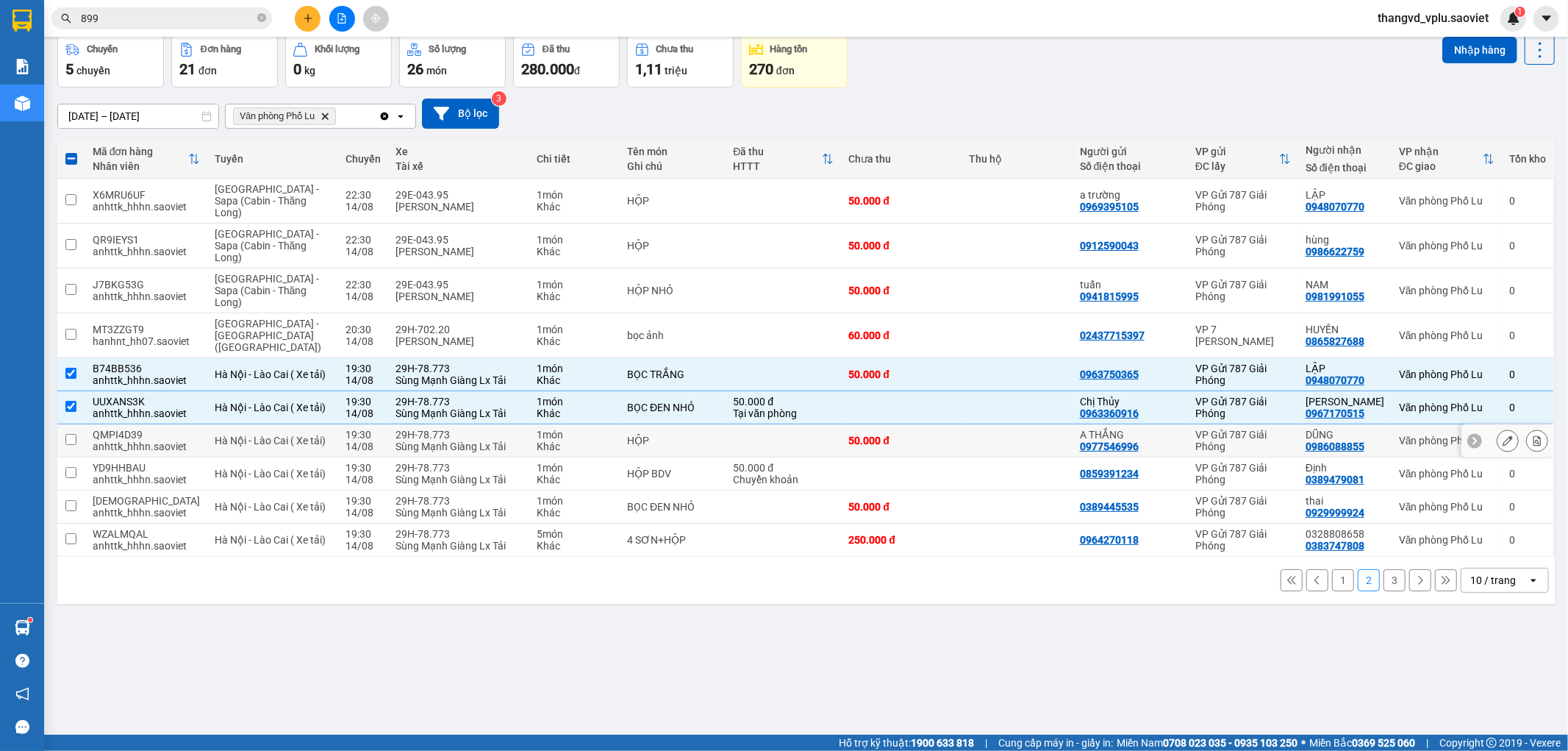
click at [415, 429] on div "29H-78.773" at bounding box center [459, 434] width 127 height 11
checkbox input "true"
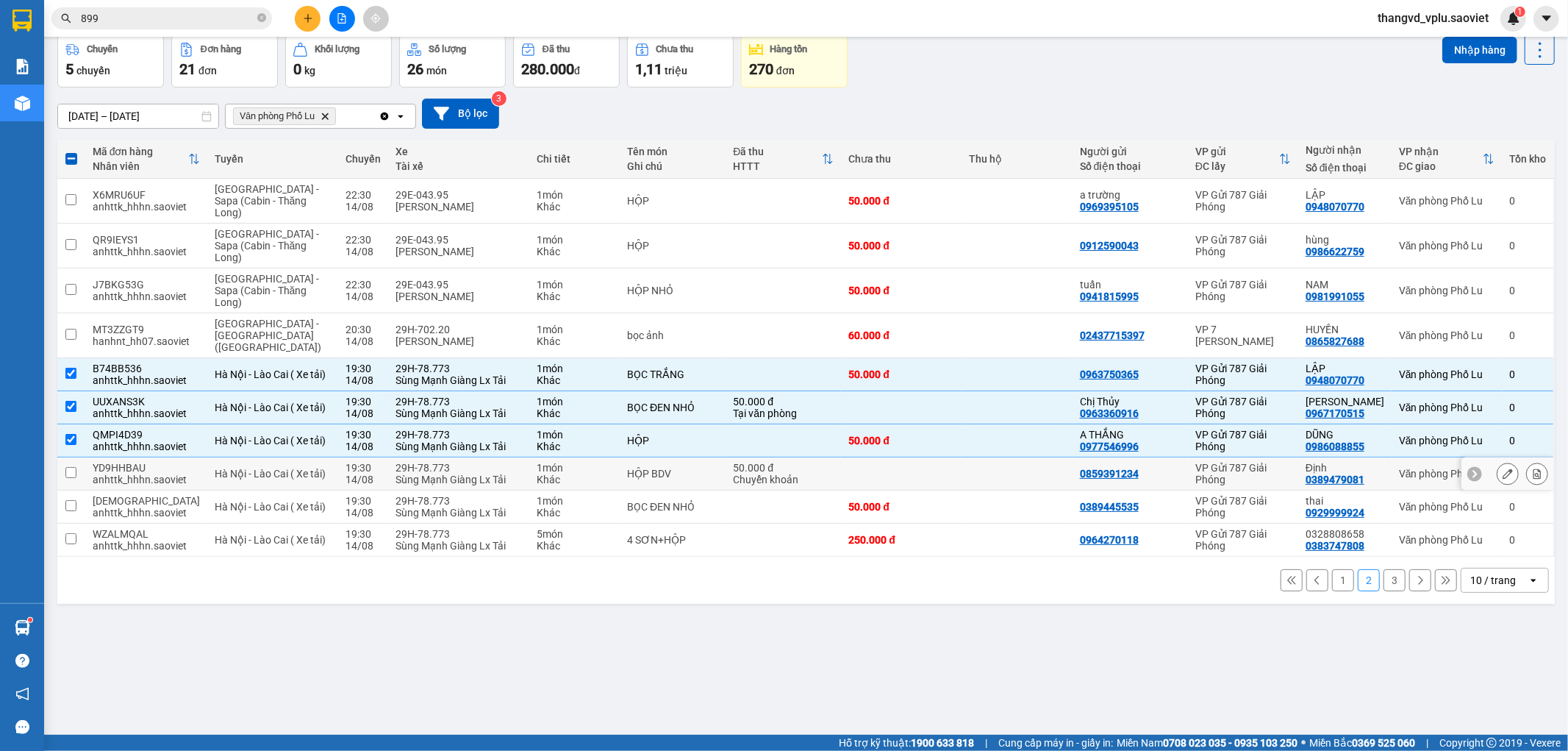
click at [424, 462] on div "29H-78.773" at bounding box center [459, 467] width 127 height 11
checkbox input "true"
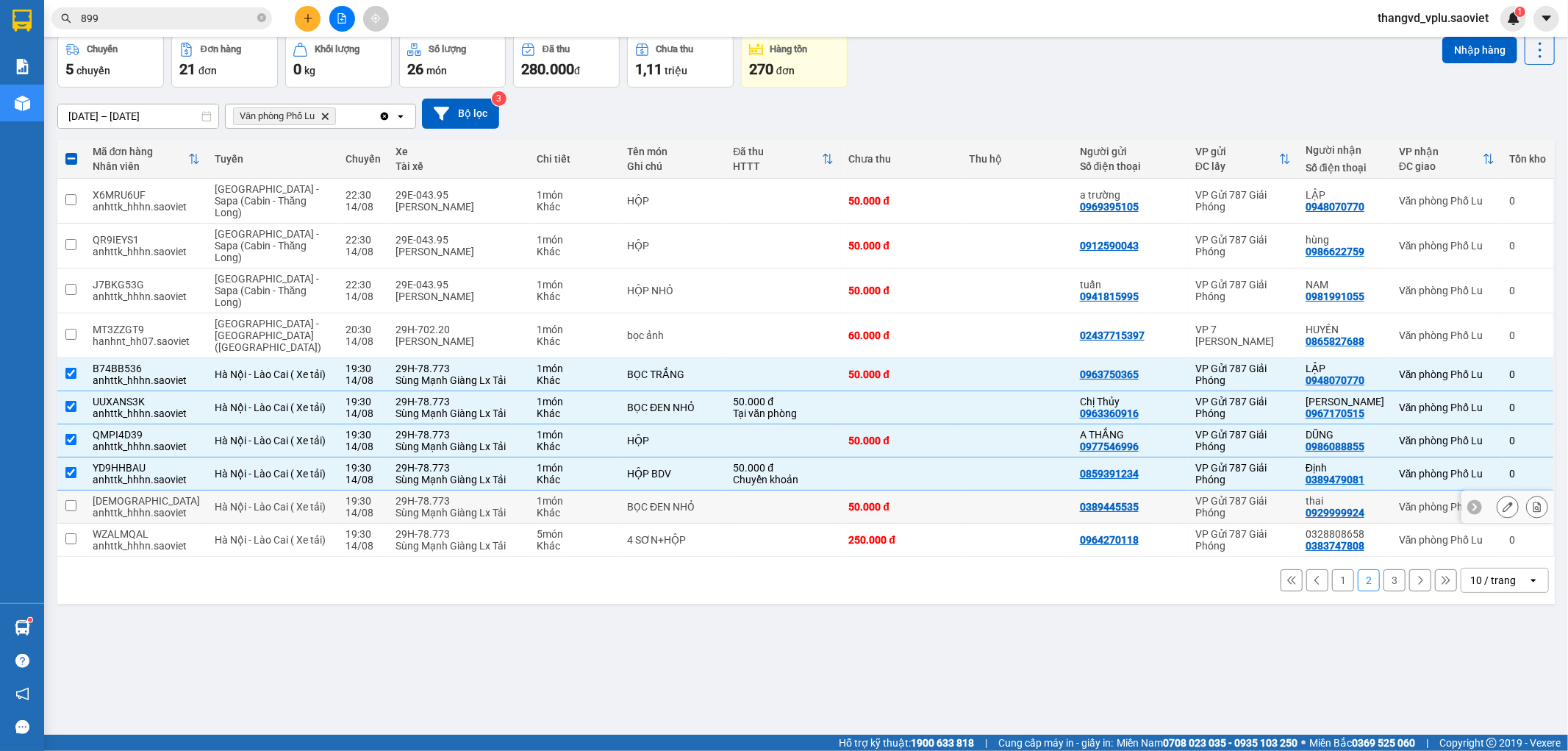
click at [430, 495] on div "29H-78.773" at bounding box center [459, 500] width 127 height 11
checkbox input "true"
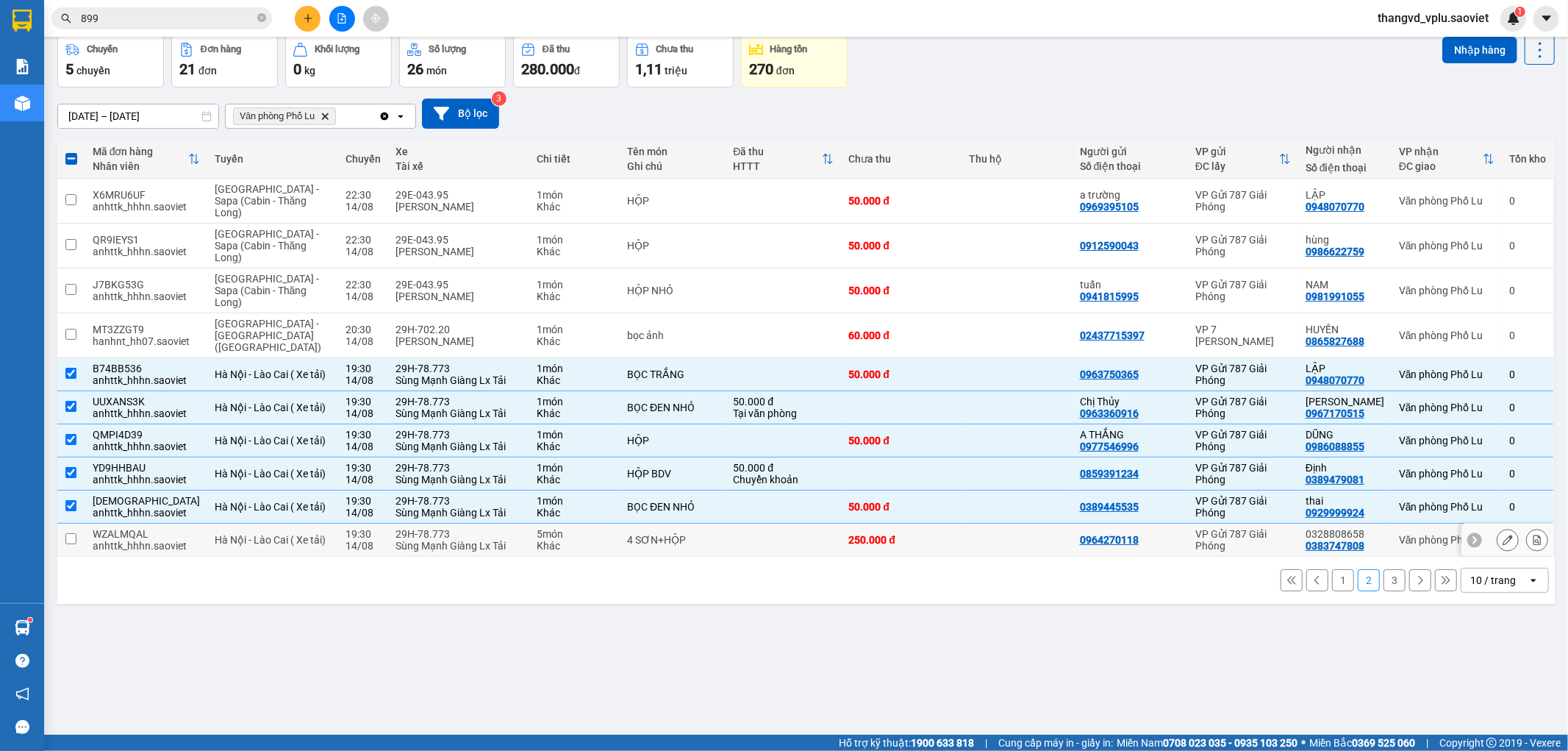
click at [437, 528] on div "29H-78.773" at bounding box center [459, 533] width 127 height 11
checkbox input "true"
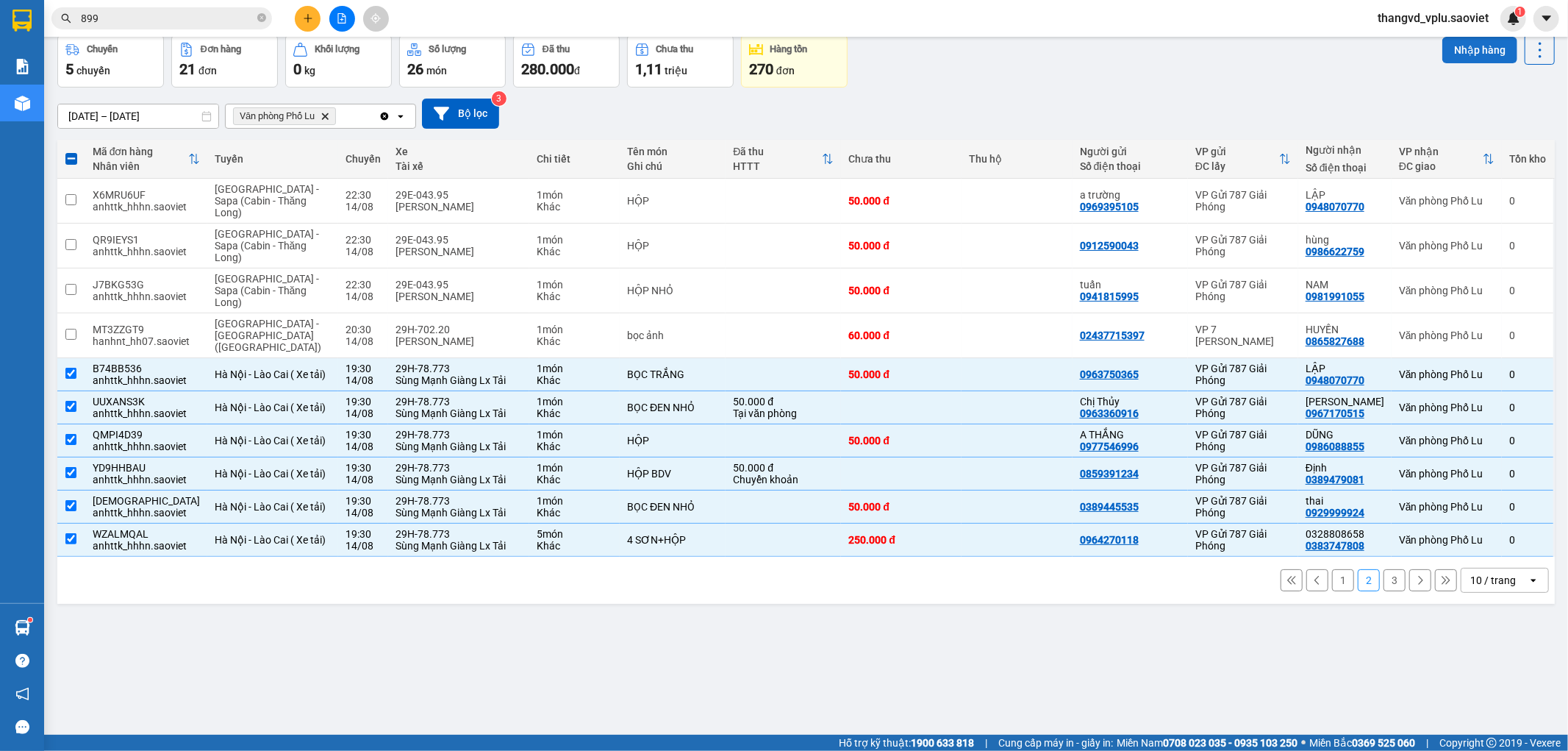
click at [1459, 47] on button "Nhập hàng" at bounding box center [1479, 50] width 75 height 27
checkbox input "false"
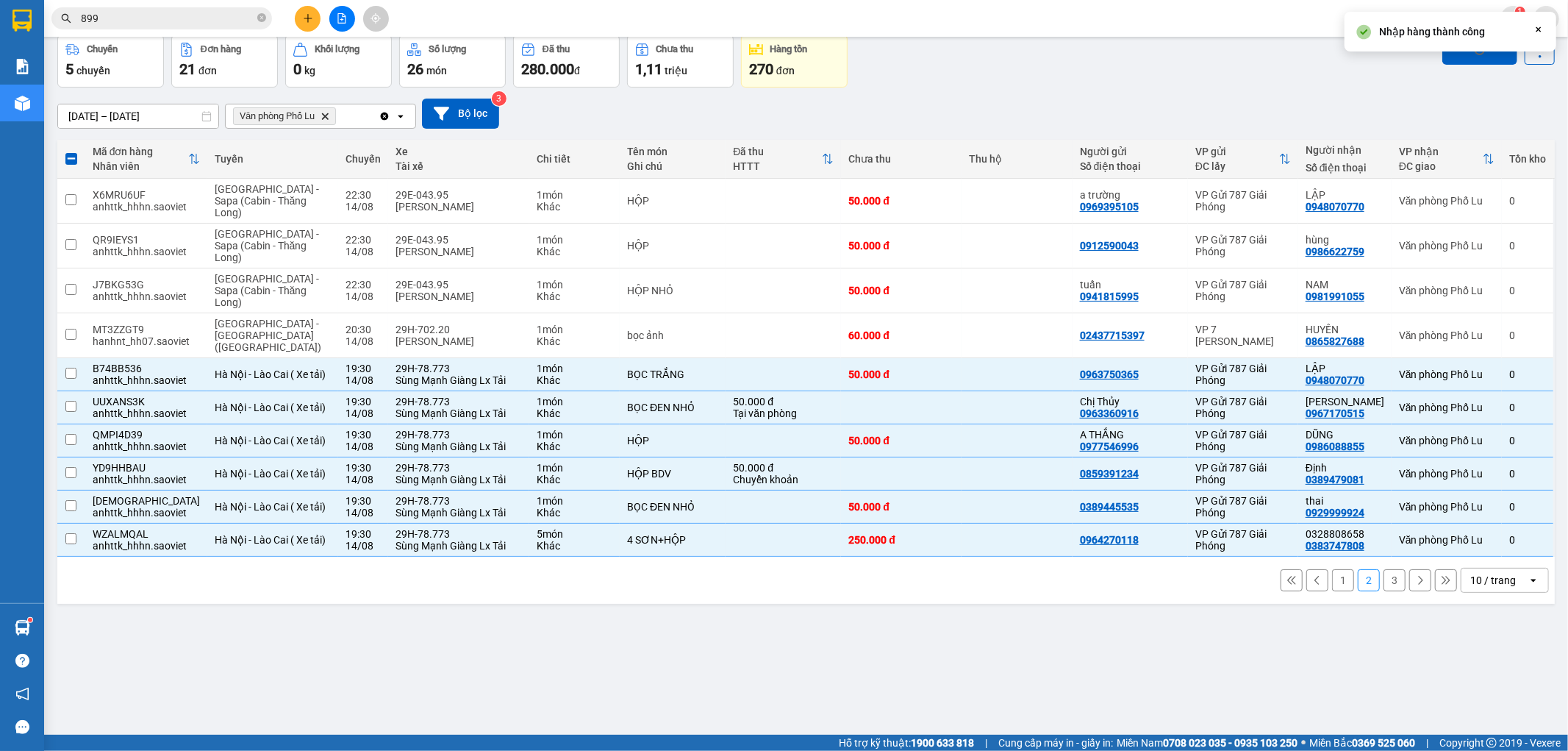
checkbox input "false"
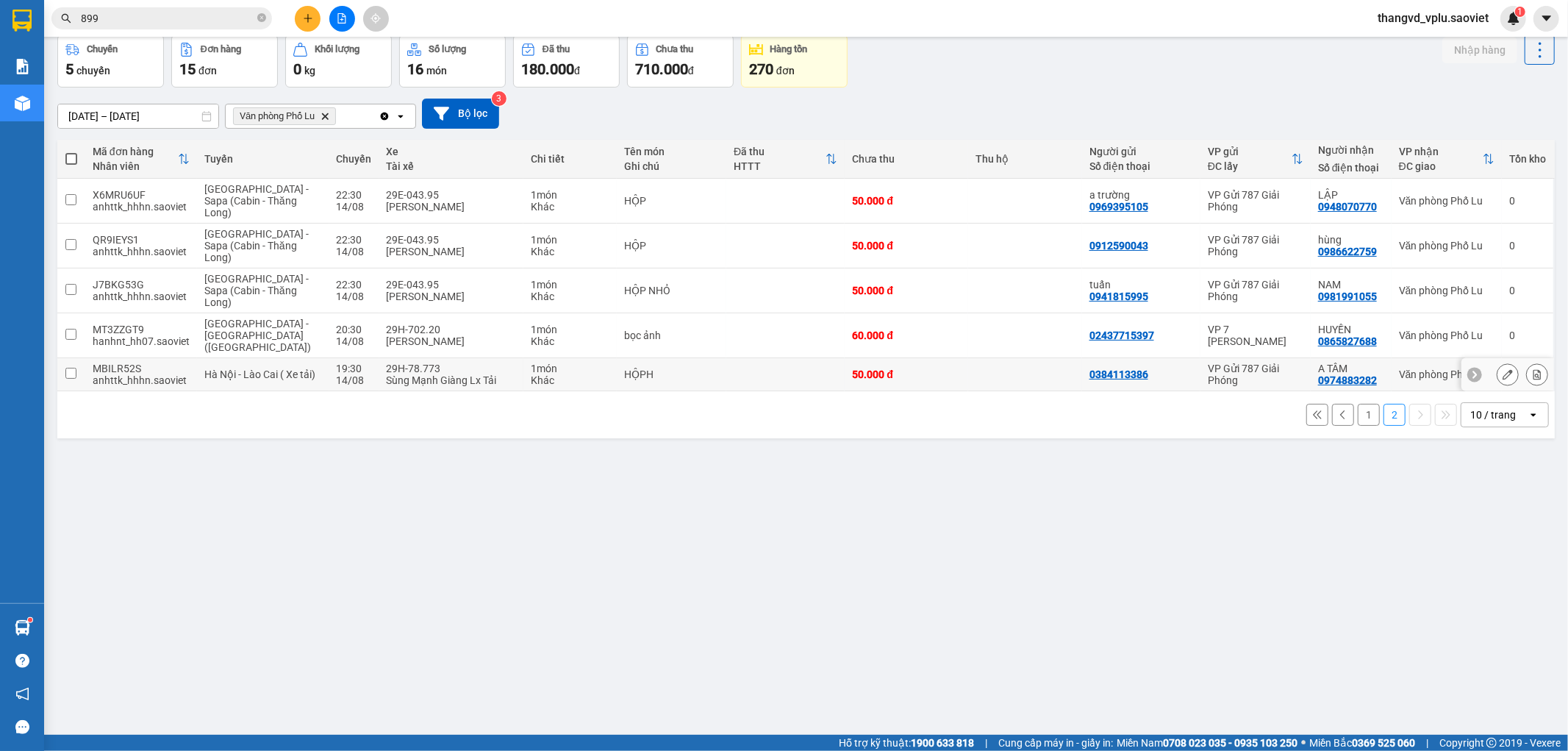
click at [394, 374] on div "Sùng Mạnh Giàng Lx Tải" at bounding box center [452, 379] width 130 height 11
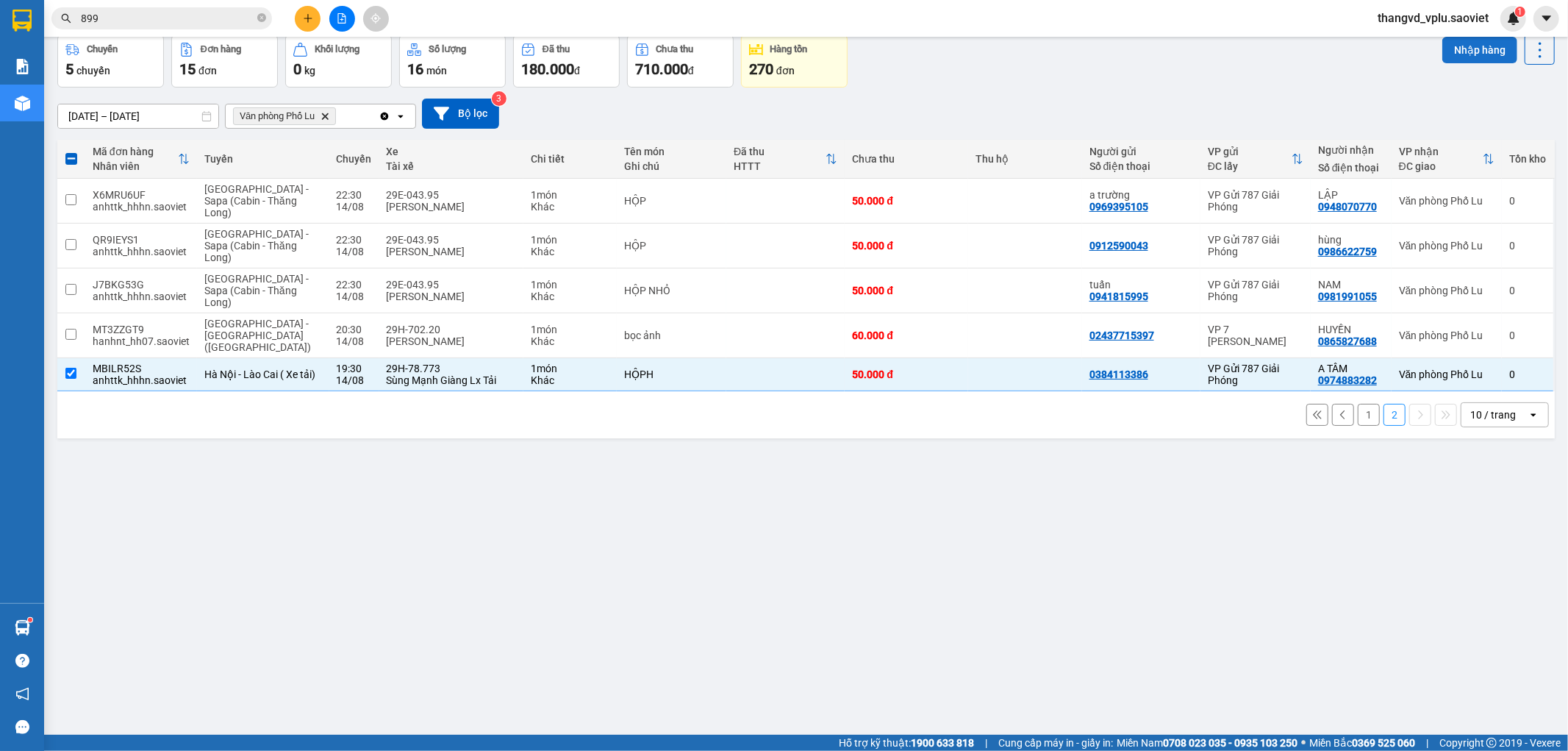
drag, startPoint x: 1428, startPoint y: 51, endPoint x: 1438, endPoint y: 51, distance: 10.0
click at [1431, 51] on div "Chuyến 5 chuyến Đơn hàng 15 đơn Khối lượng 0 kg Số lượng 16 món Đã thu 180.000 …" at bounding box center [806, 60] width 1498 height 53
click at [1454, 52] on button "Nhập hàng" at bounding box center [1479, 50] width 75 height 27
checkbox input "false"
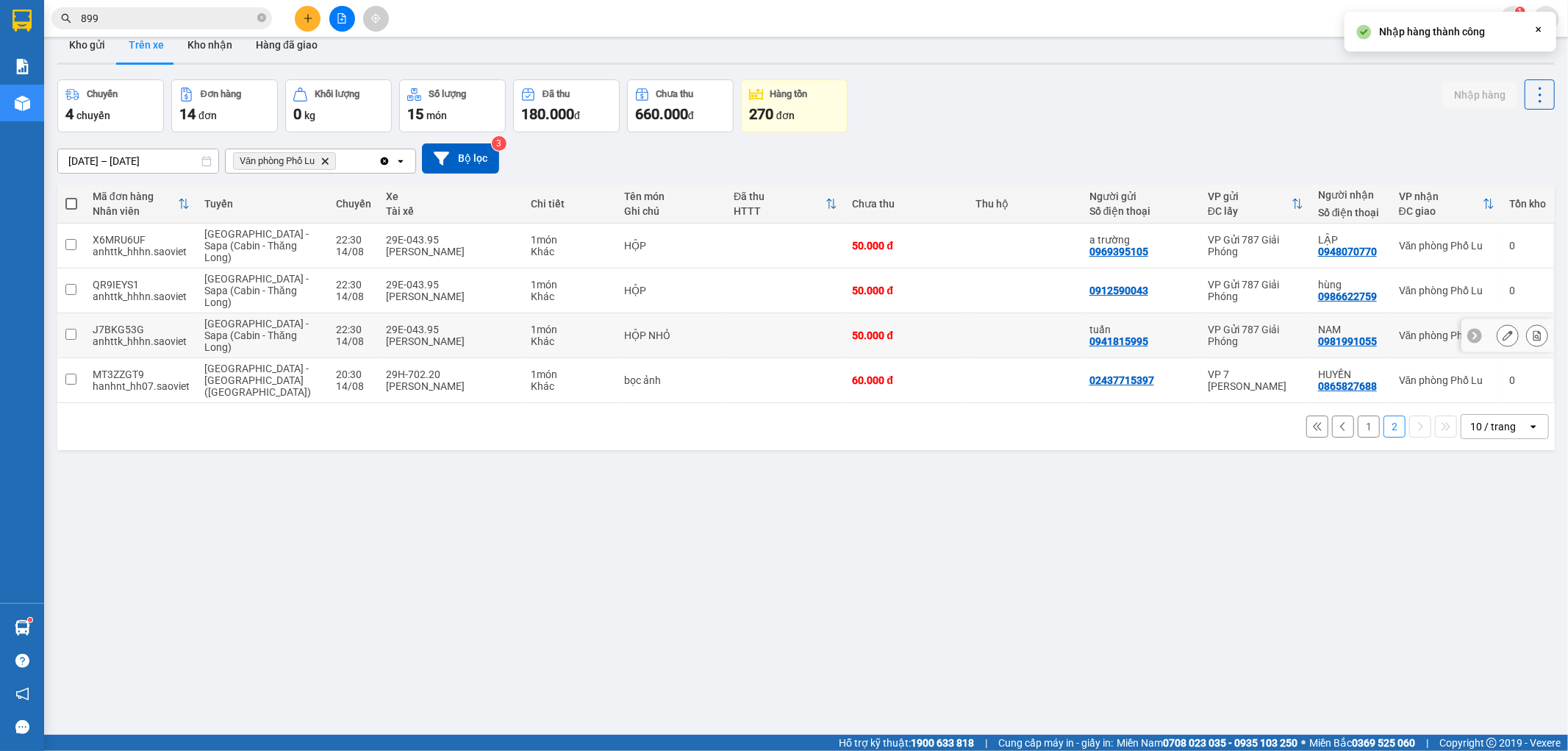
scroll to position [0, 0]
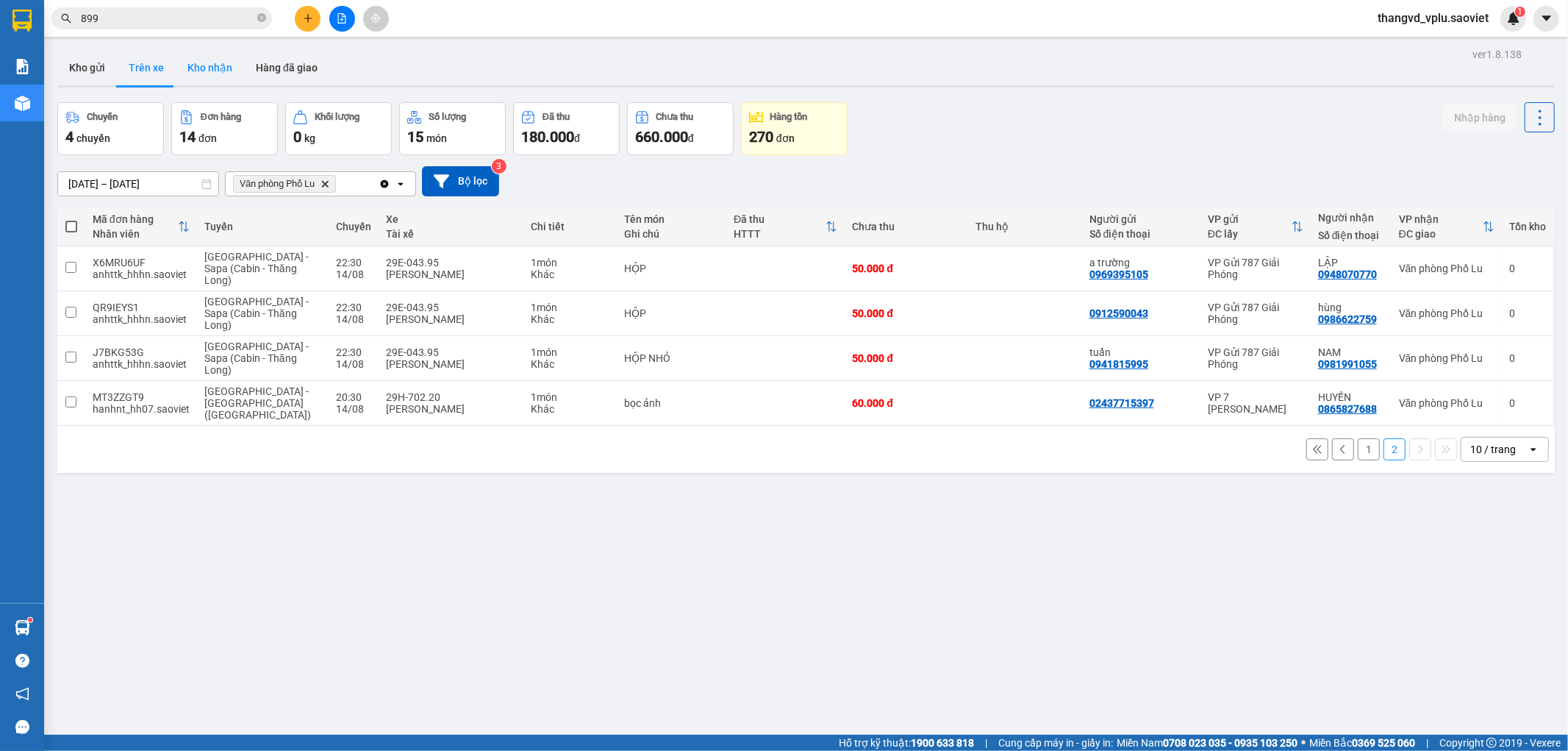
click at [198, 62] on button "Kho nhận" at bounding box center [210, 68] width 69 height 35
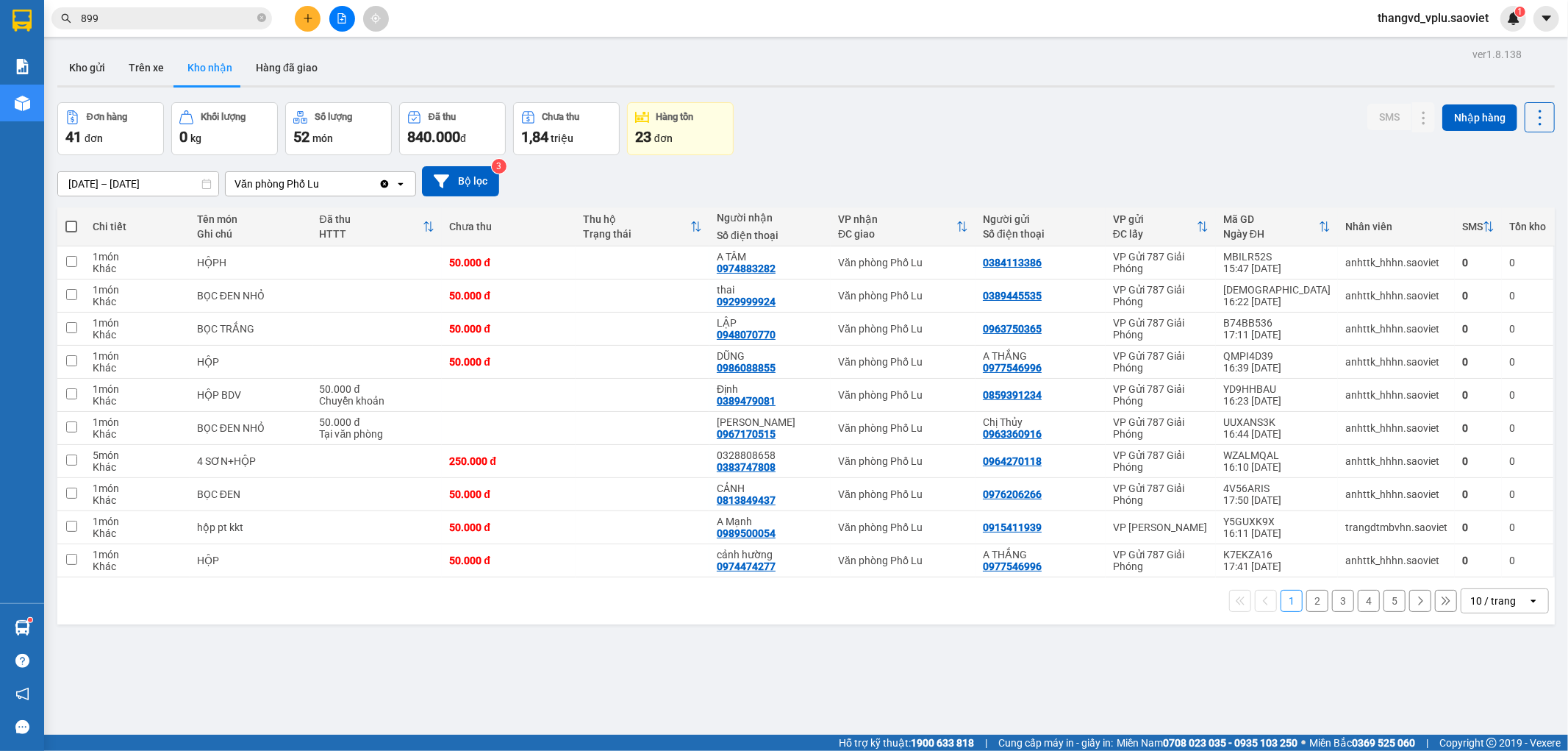
click at [69, 221] on span at bounding box center [71, 226] width 11 height 11
click at [71, 219] on input "checkbox" at bounding box center [71, 219] width 0 height 0
checkbox input "true"
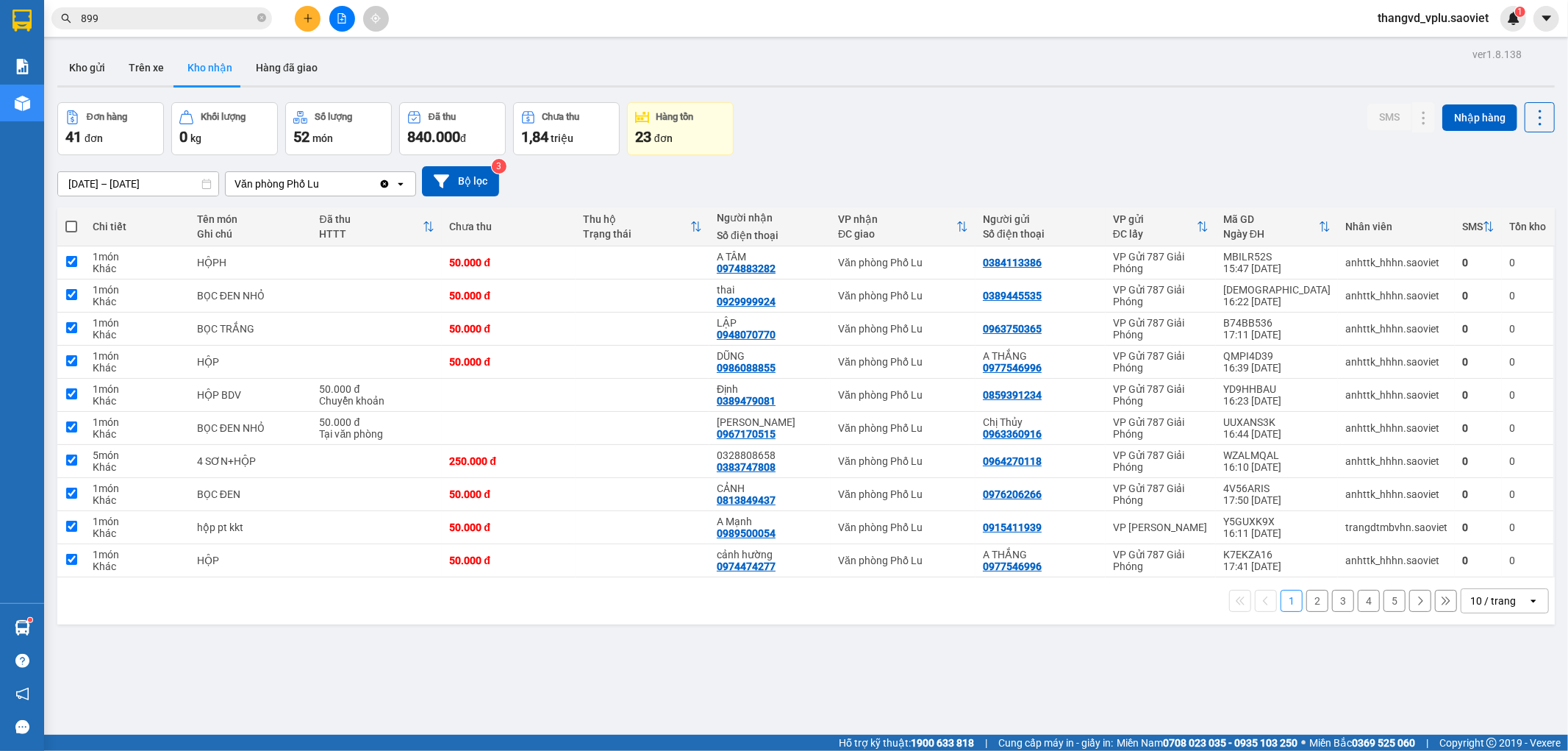
checkbox input "true"
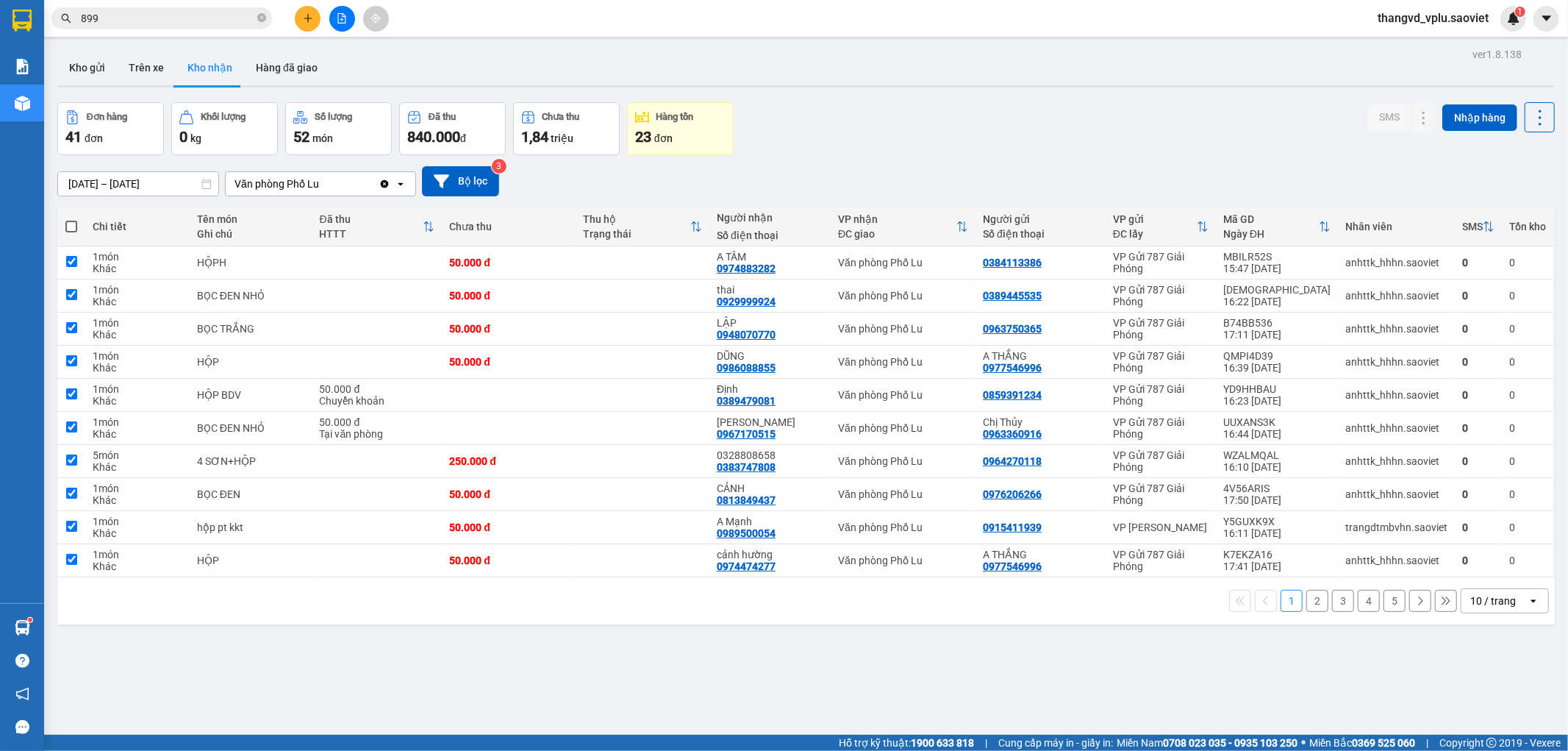
checkbox input "true"
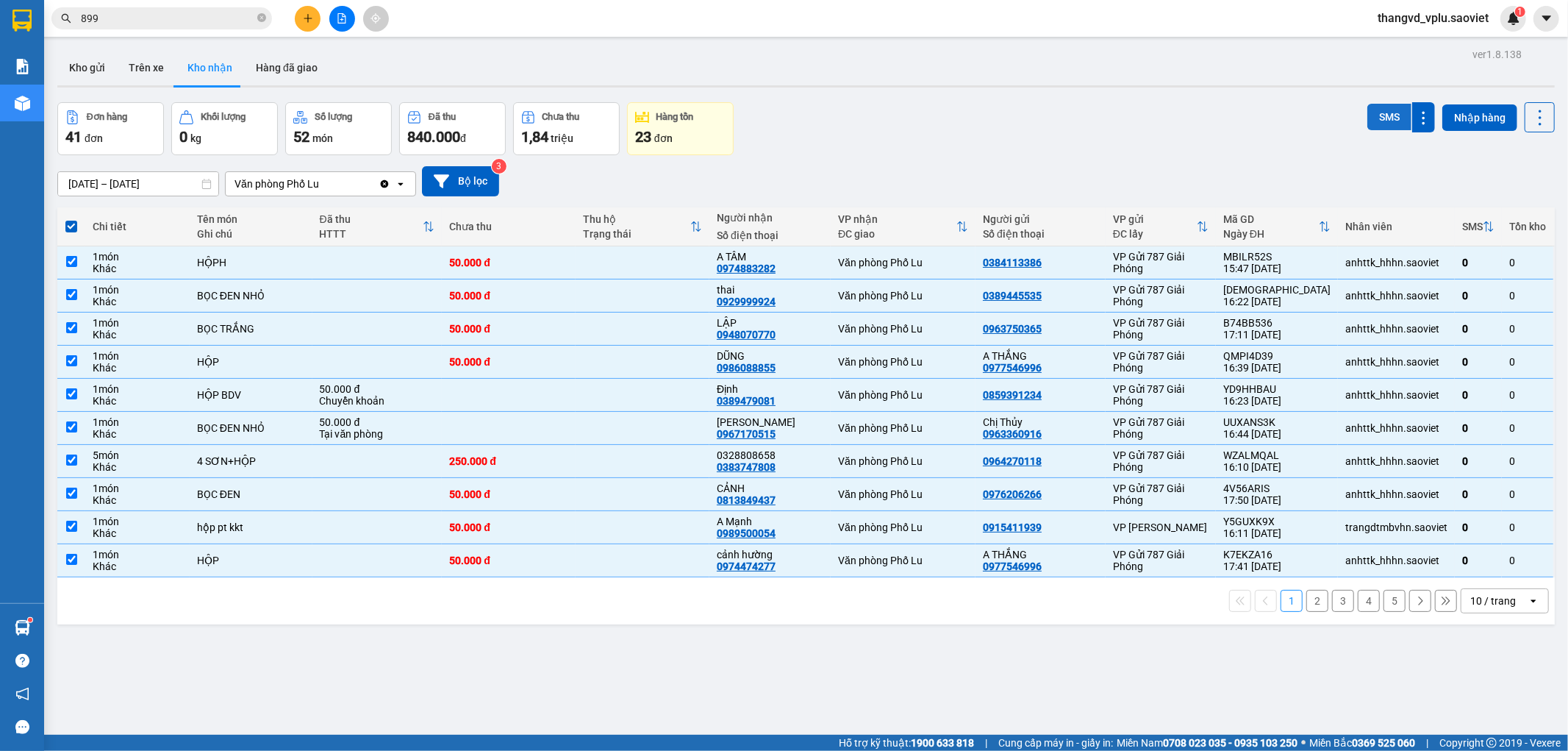
click at [1367, 114] on button "SMS" at bounding box center [1389, 117] width 44 height 27
click at [1307, 604] on button "2" at bounding box center [1317, 601] width 22 height 22
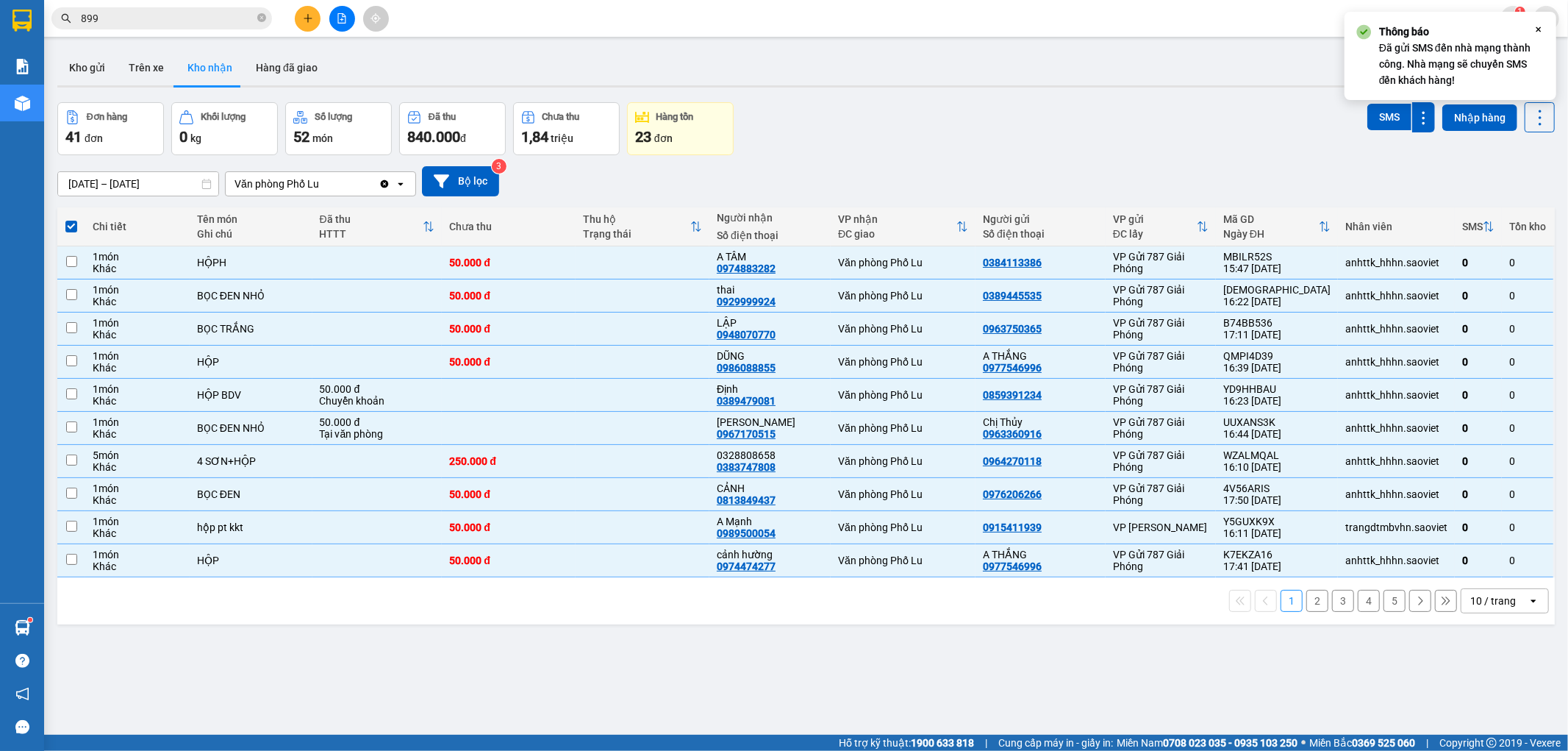
checkbox input "false"
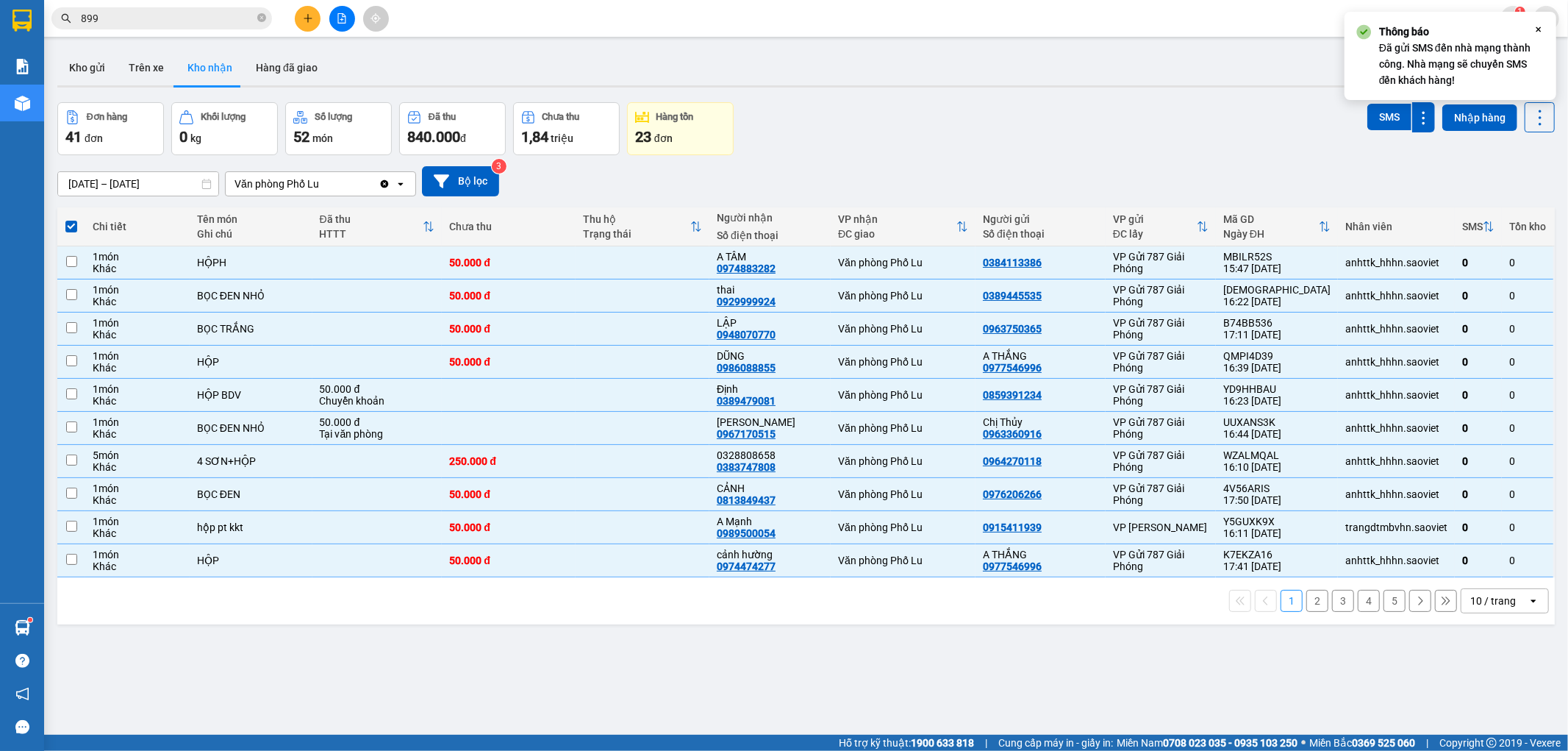
checkbox input "false"
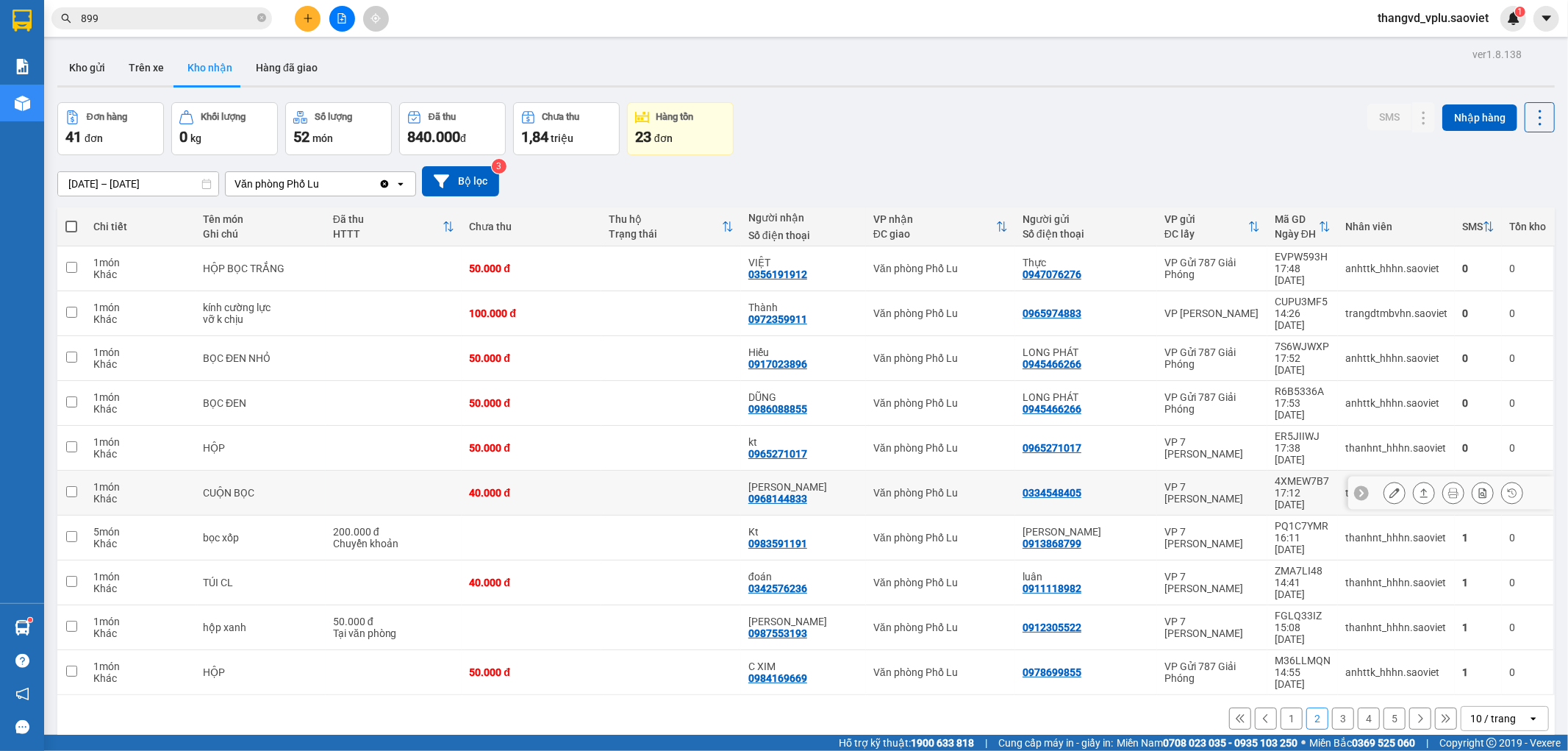
click at [170, 481] on div "1 món" at bounding box center [140, 486] width 95 height 11
checkbox input "true"
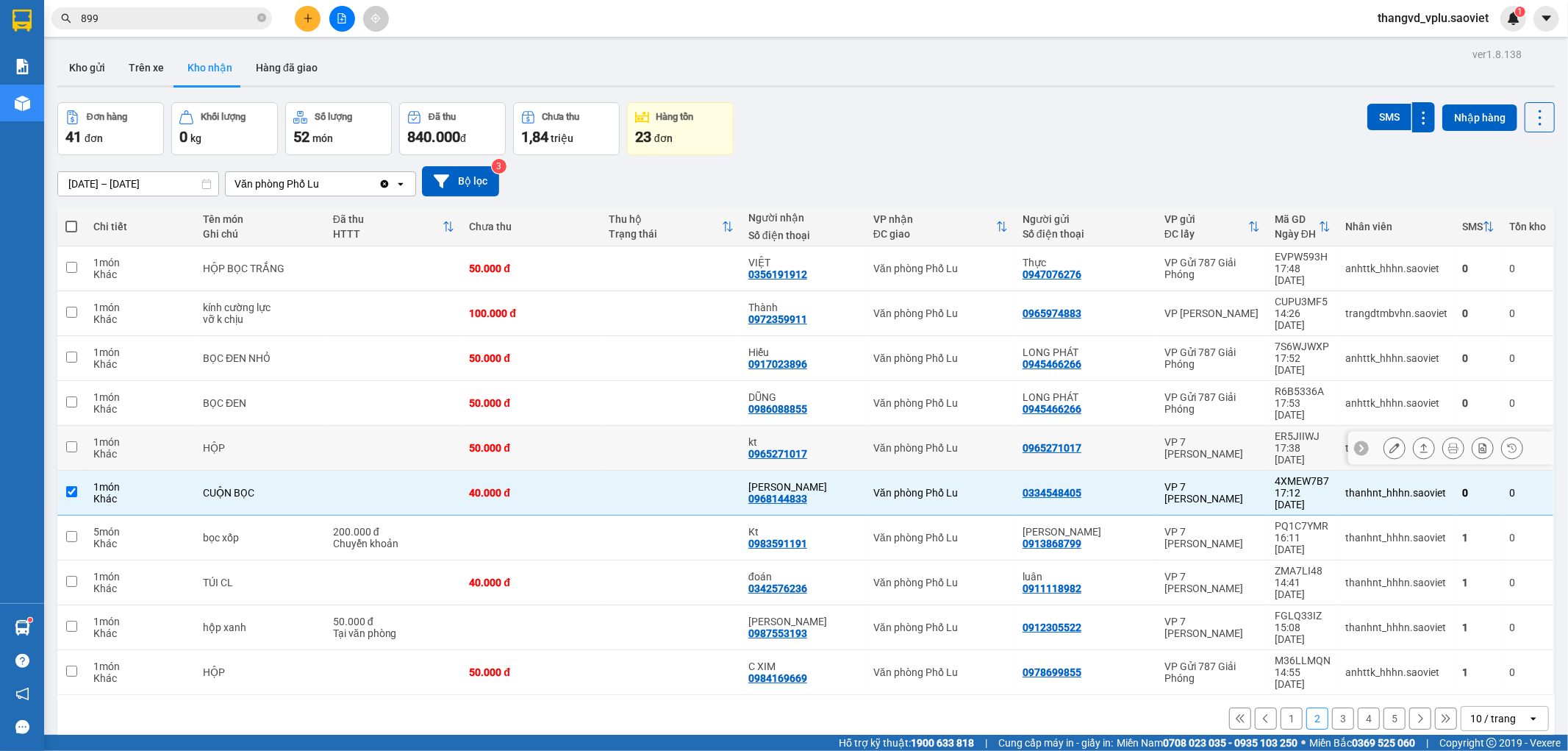
click at [145, 426] on td "1 món Khác" at bounding box center [141, 448] width 110 height 45
checkbox input "true"
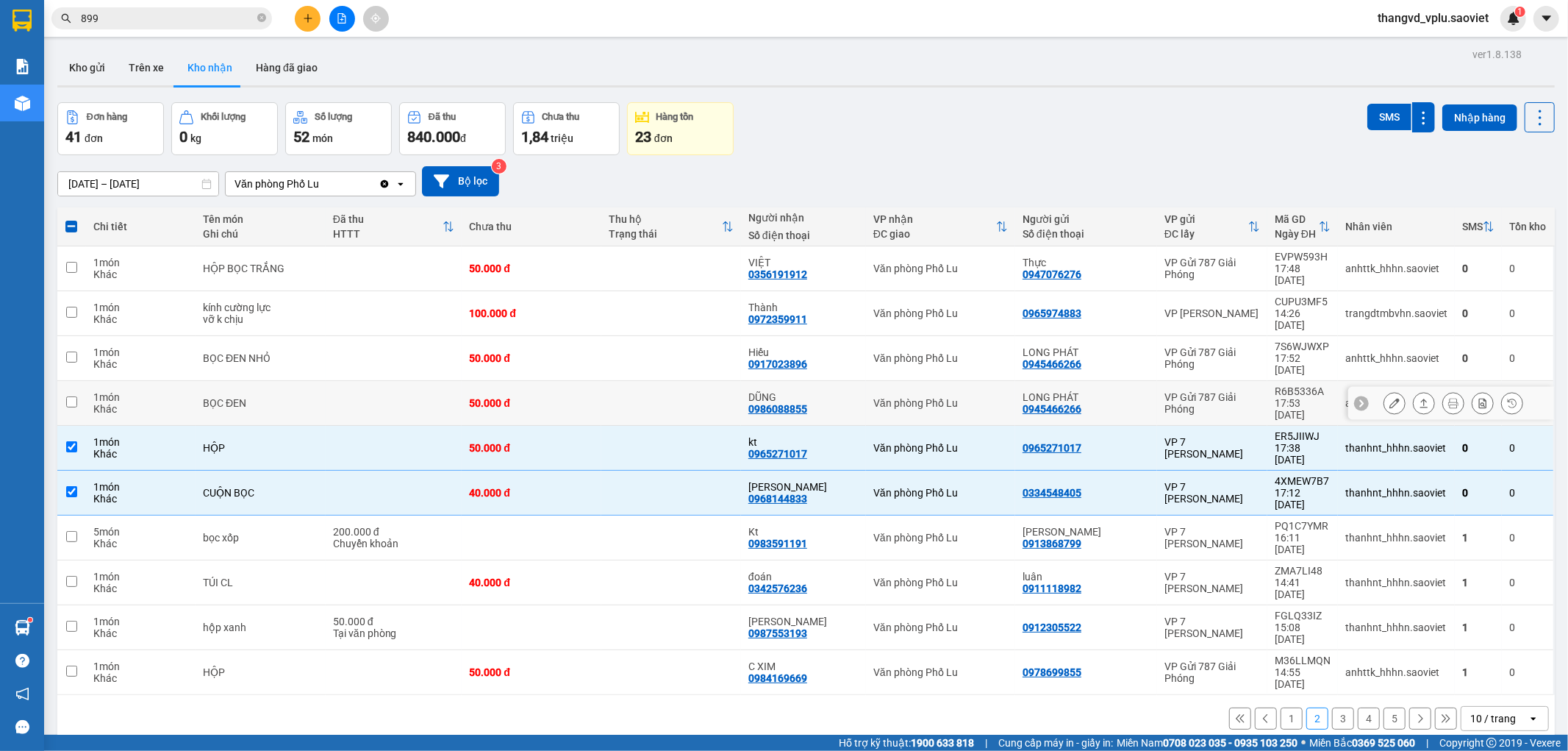
click at [138, 392] on div "1 món" at bounding box center [140, 397] width 95 height 11
checkbox input "true"
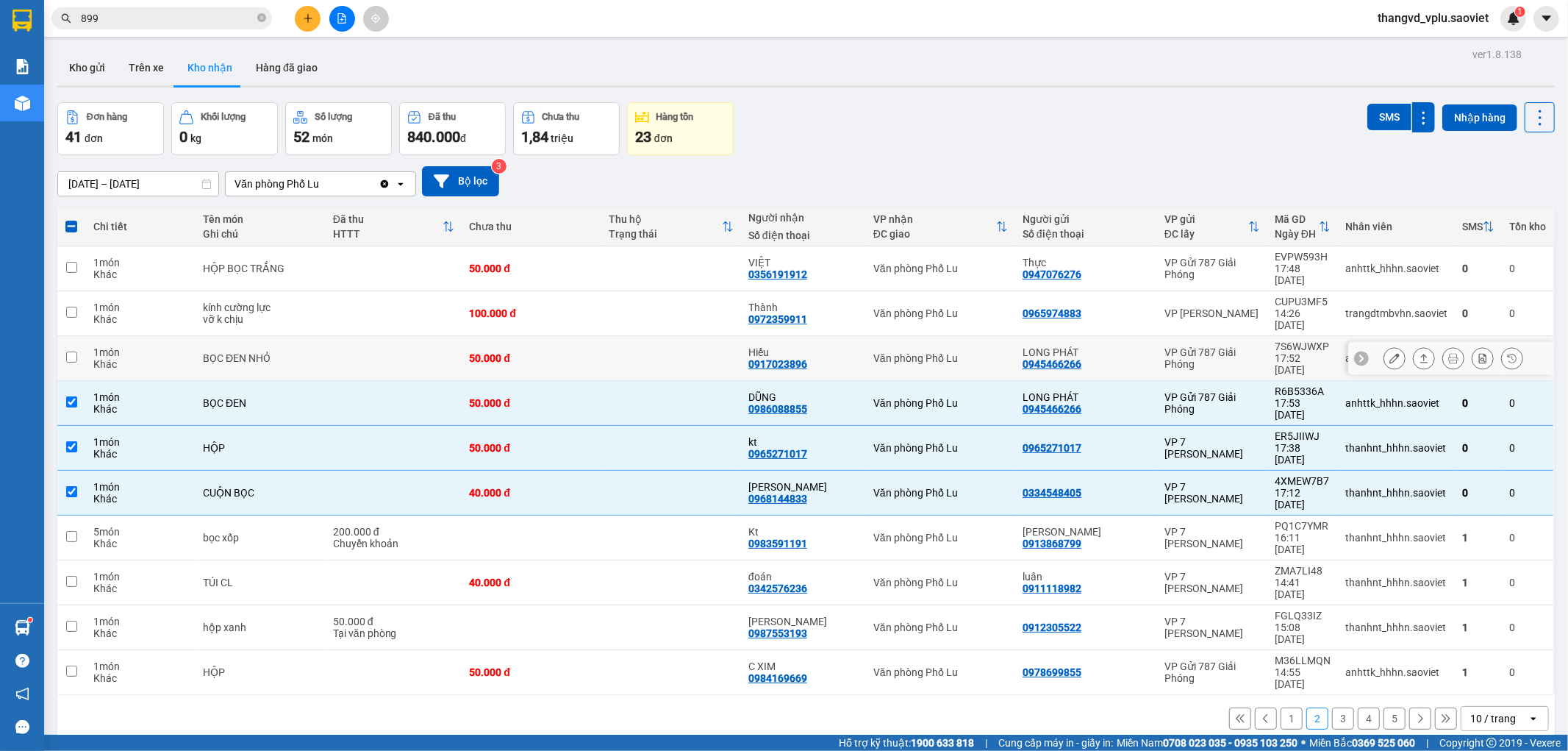
click at [138, 346] on div "1 món" at bounding box center [140, 352] width 95 height 11
checkbox input "true"
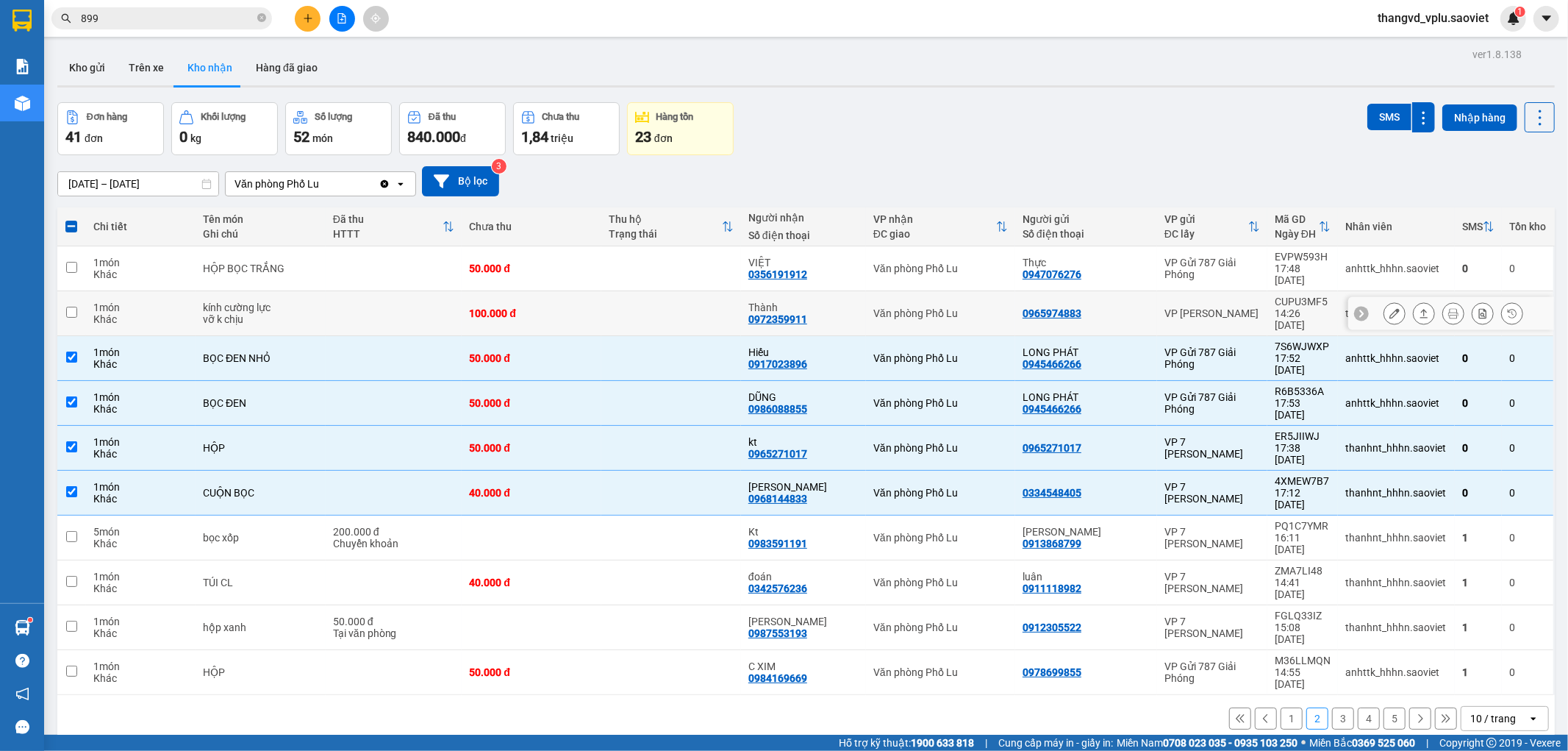
click at [138, 301] on div "1 món" at bounding box center [140, 307] width 95 height 11
checkbox input "true"
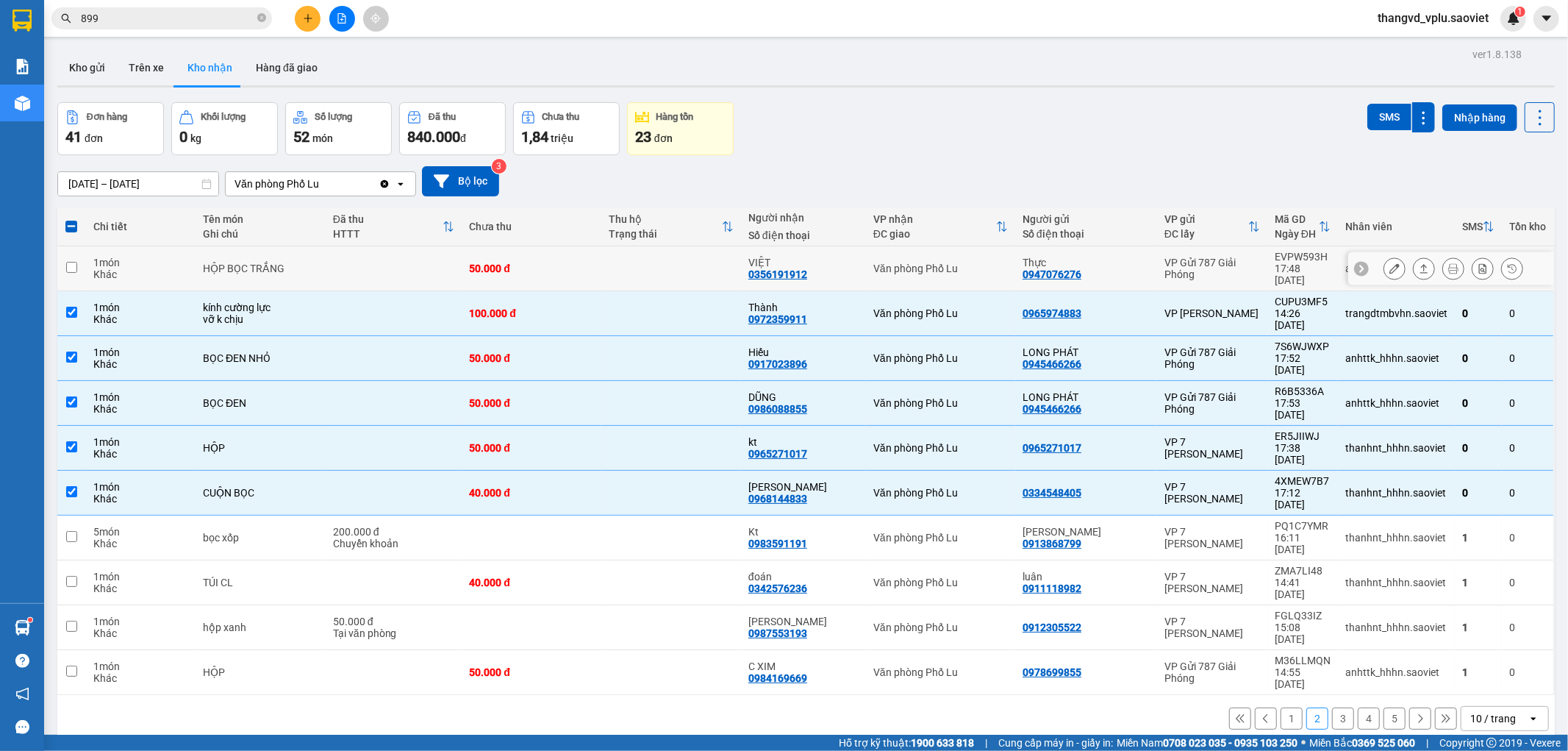
click at [142, 256] on div "1 món" at bounding box center [140, 262] width 95 height 11
checkbox input "true"
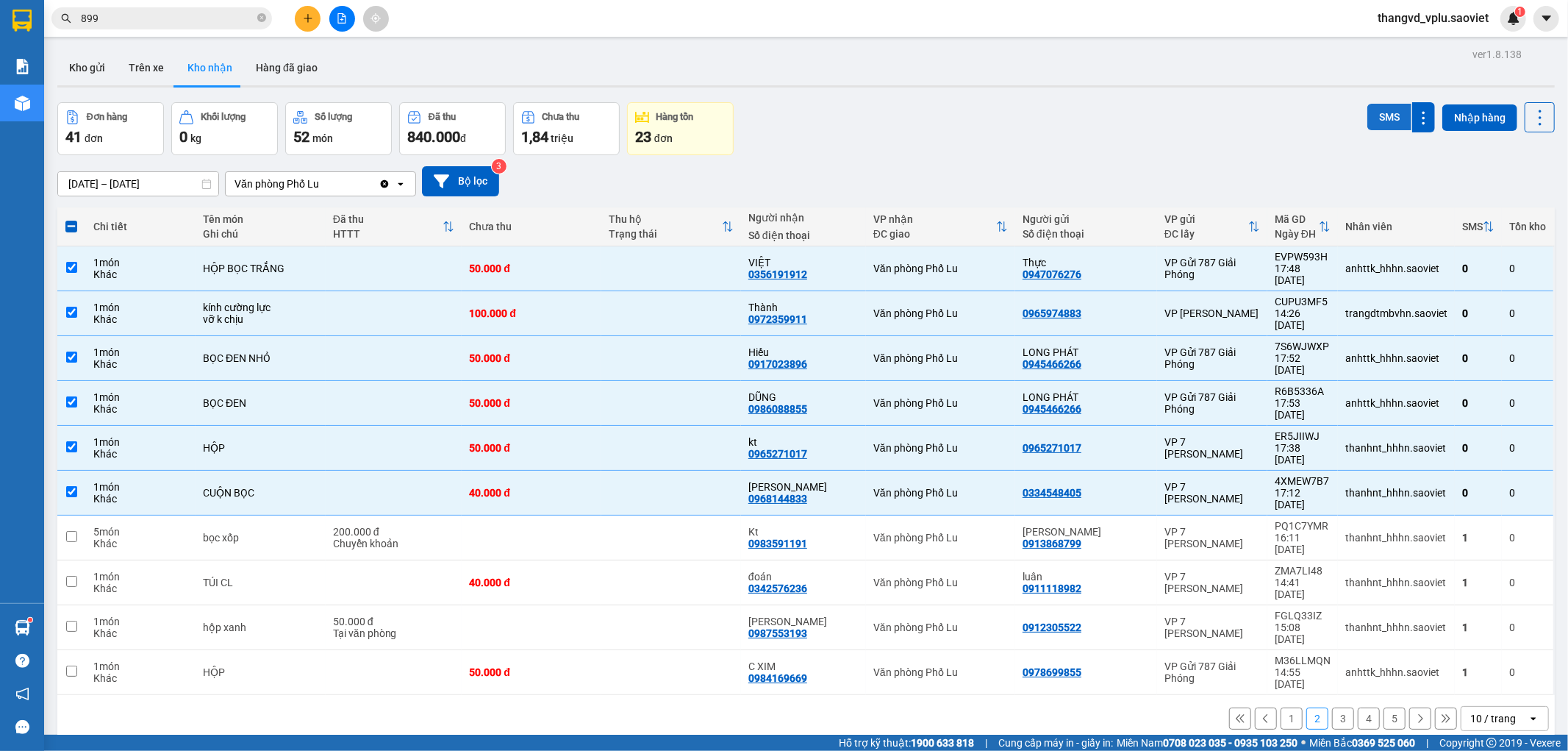
click at [1370, 116] on button "SMS" at bounding box center [1389, 117] width 44 height 27
